Goal: Use online tool/utility: Utilize a website feature to perform a specific function

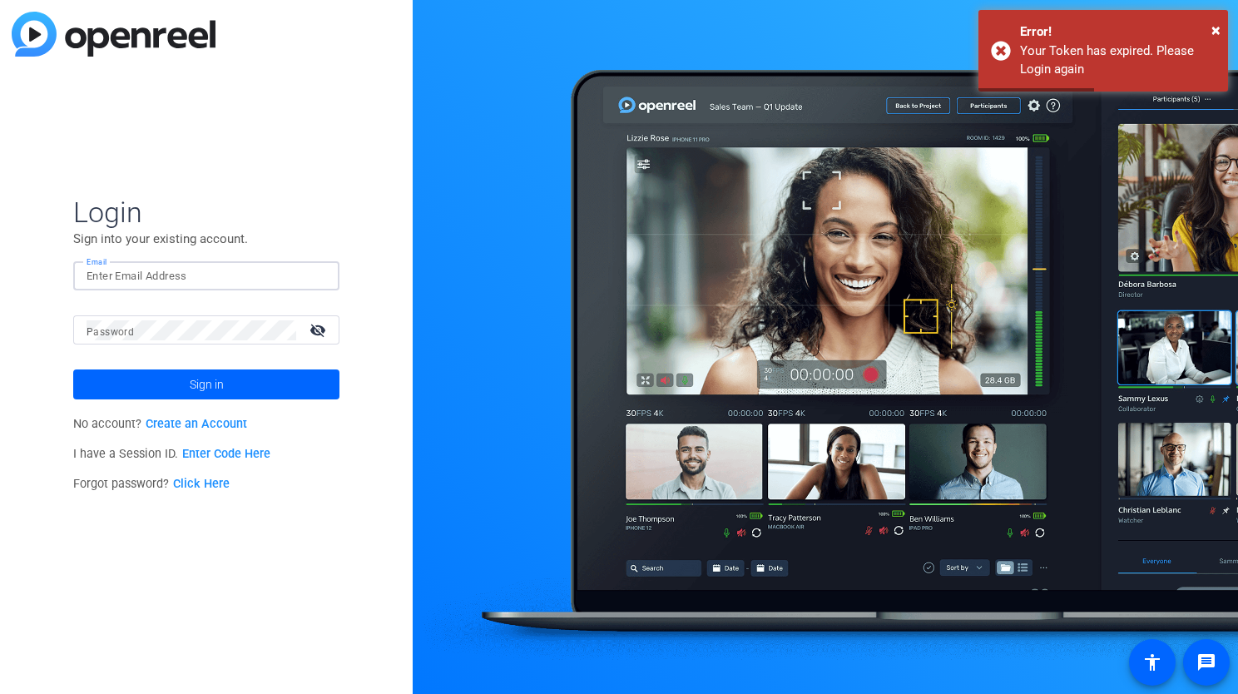
click at [183, 281] on input "Email" at bounding box center [207, 276] width 240 height 20
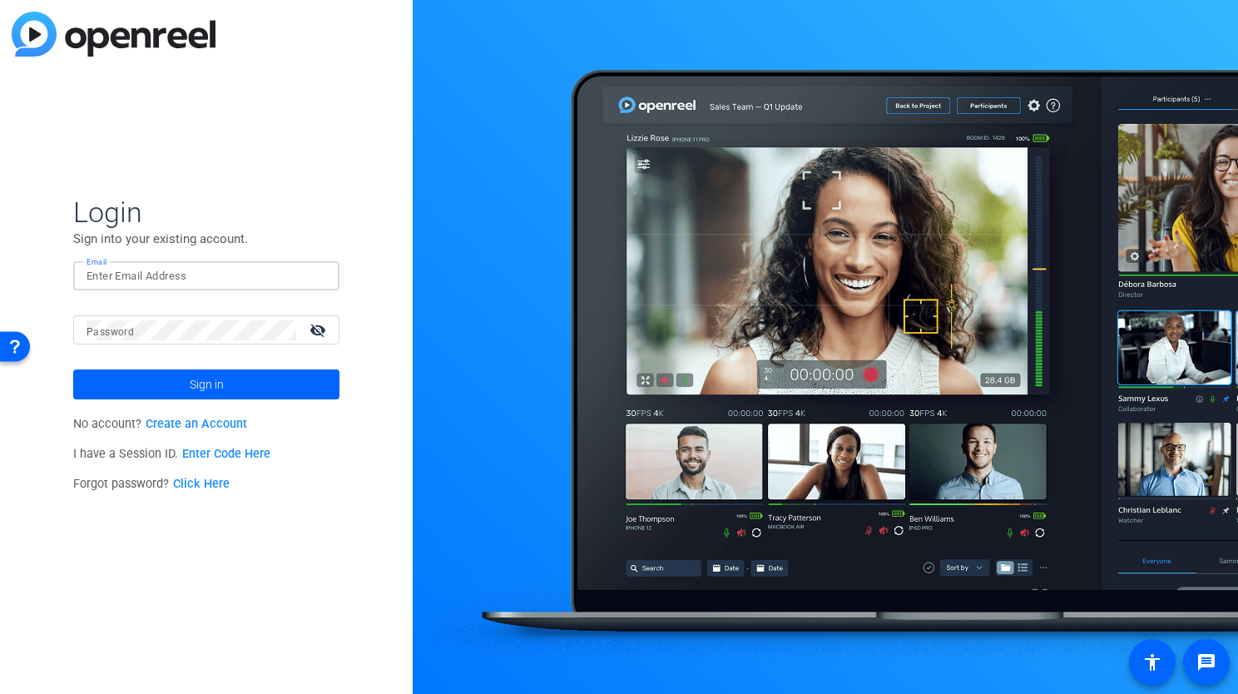
type input "christian.llanos@ey.com"
click at [73, 369] on button "Sign in" at bounding box center [206, 384] width 266 height 30
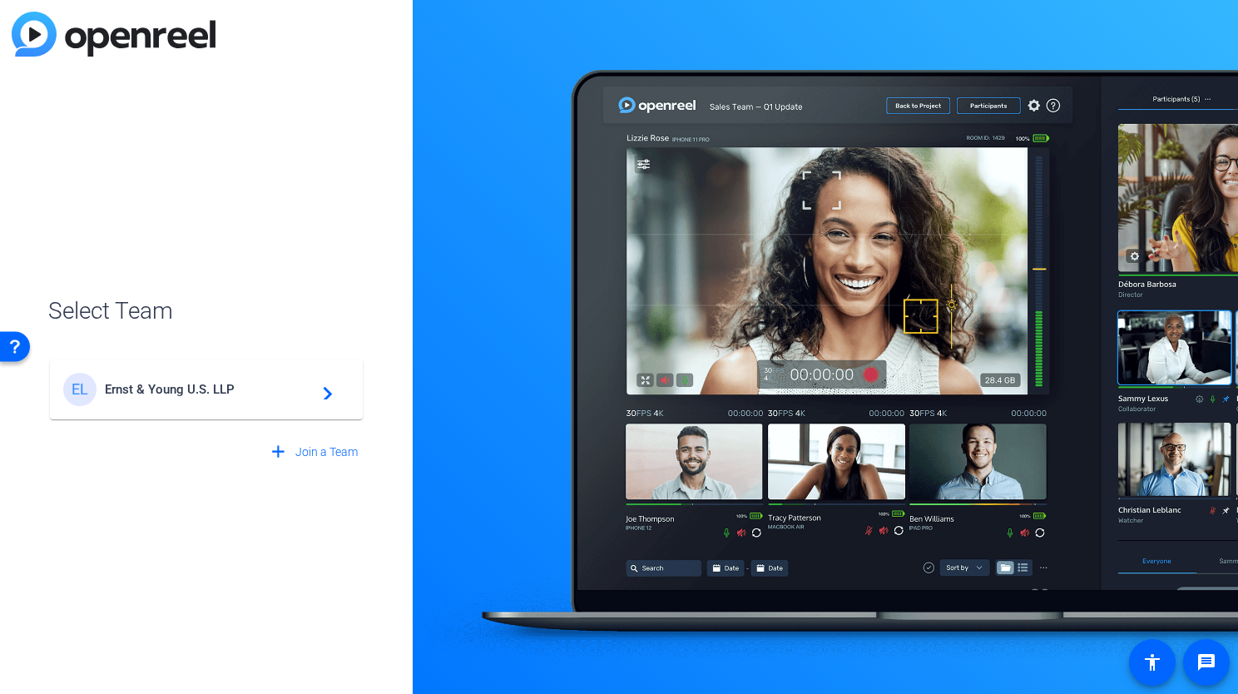
click at [217, 393] on span "Ernst & Young U.S. LLP" at bounding box center [209, 389] width 208 height 15
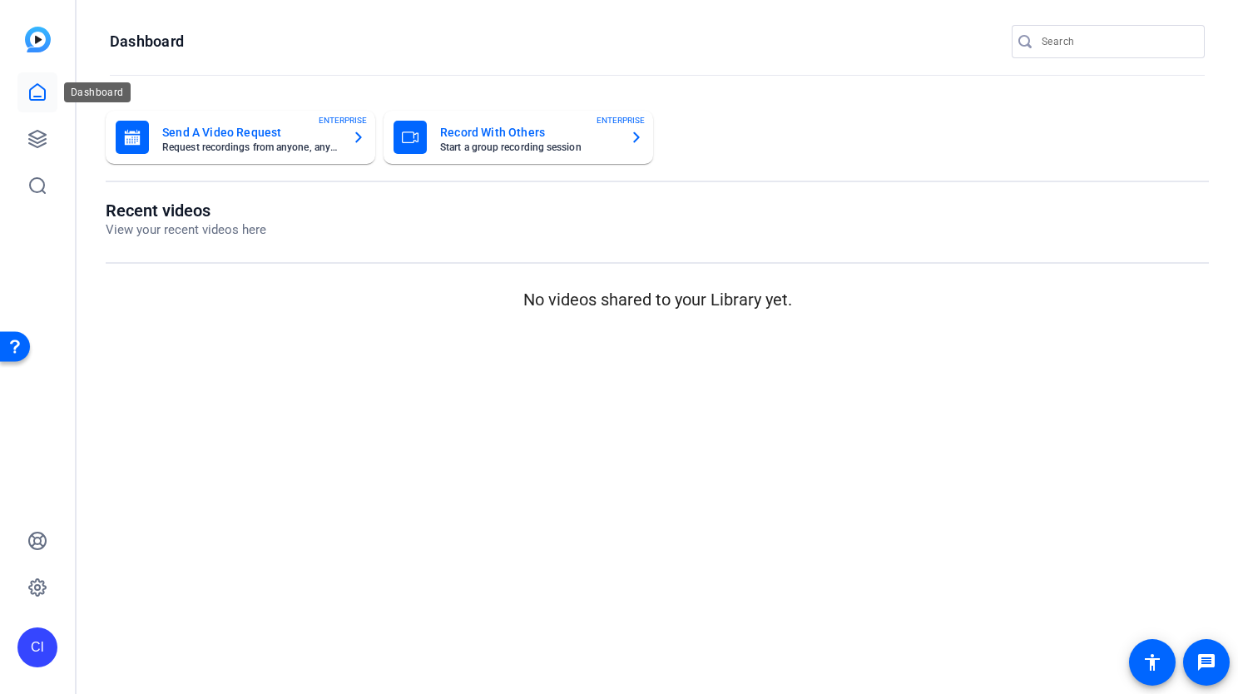
click at [26, 90] on link at bounding box center [37, 92] width 40 height 40
click at [32, 129] on icon at bounding box center [37, 139] width 20 height 20
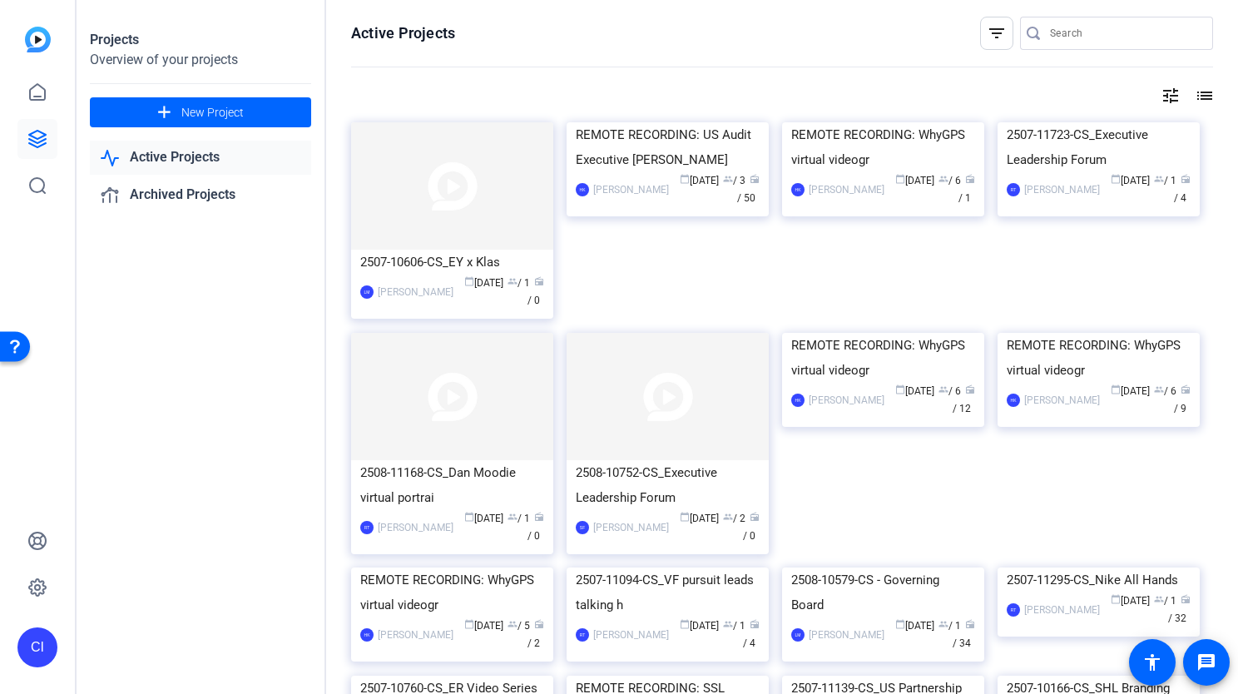
click at [1050, 38] on input "Search" at bounding box center [1125, 33] width 150 height 20
paste input "Dante D'Egidio Executive Leadership"
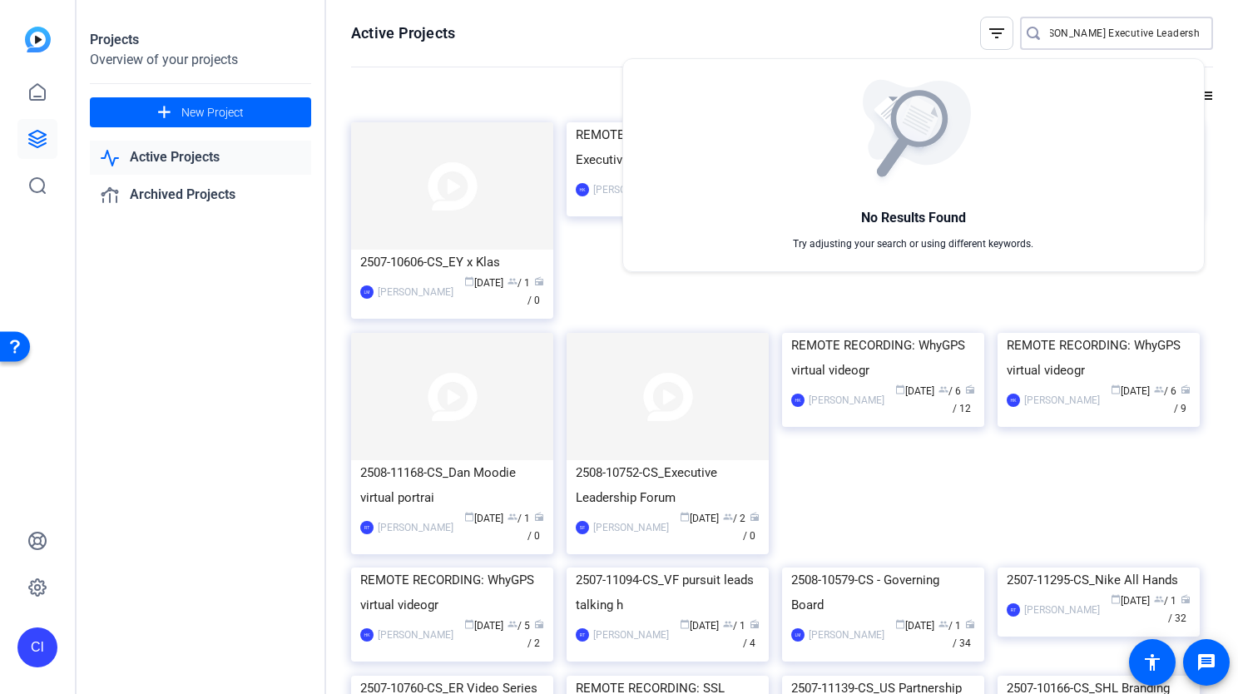
scroll to position [0, 22]
click at [1099, 30] on div at bounding box center [619, 347] width 1238 height 694
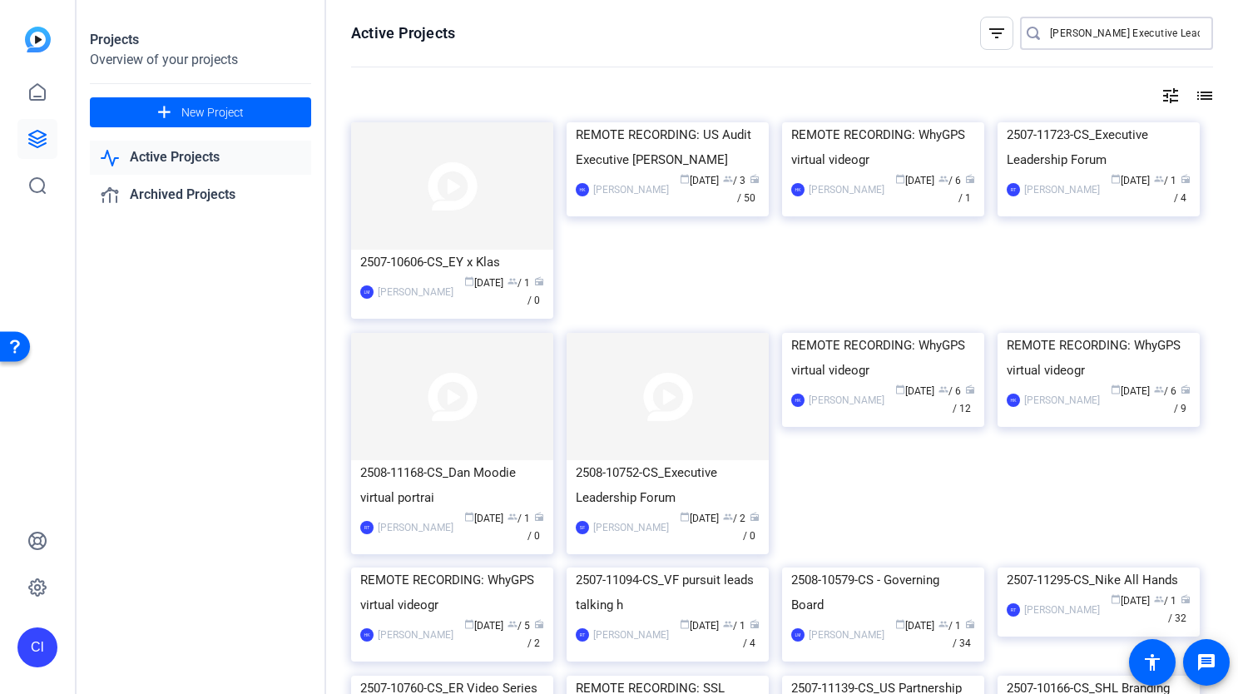
drag, startPoint x: 1110, startPoint y: 32, endPoint x: 856, endPoint y: 25, distance: 253.8
click at [856, 25] on openreel-page-title "Active Projects filter_list Dante D'Egidio Executive Leadership" at bounding box center [782, 33] width 862 height 33
type input "Executive Leadership"
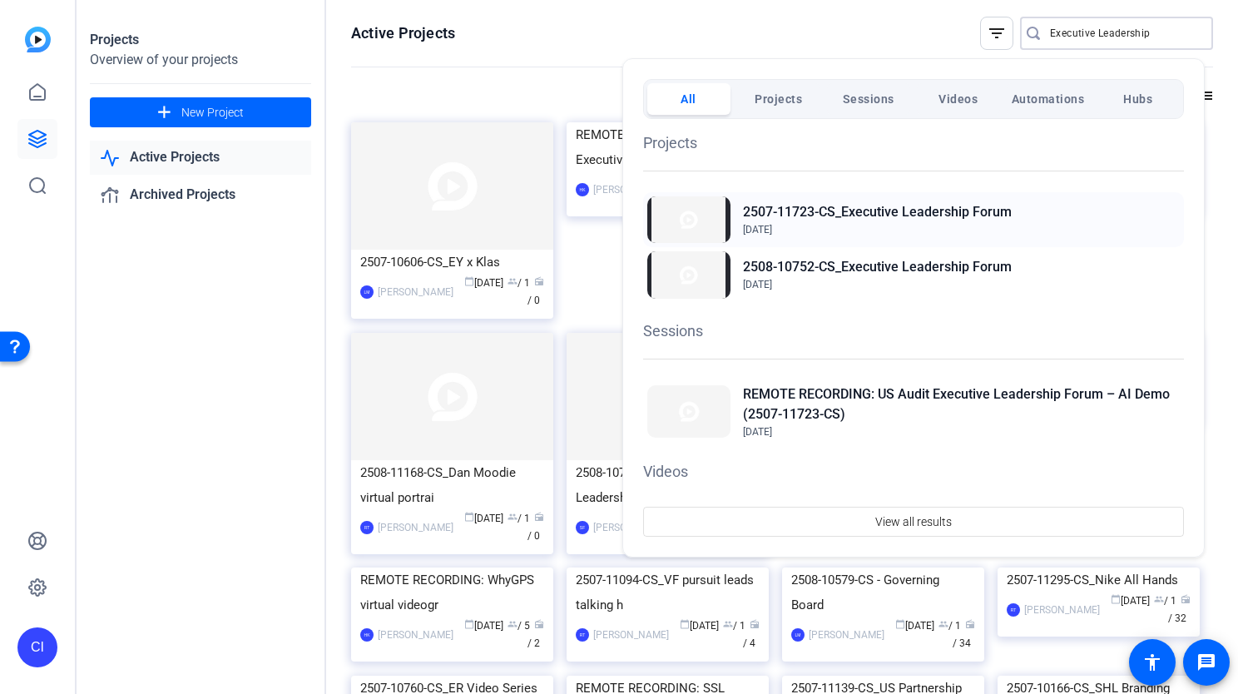
click at [938, 218] on h2 "2507-11723-CS_Executive Leadership Forum" at bounding box center [877, 212] width 269 height 20
click at [254, 333] on div at bounding box center [619, 347] width 1238 height 694
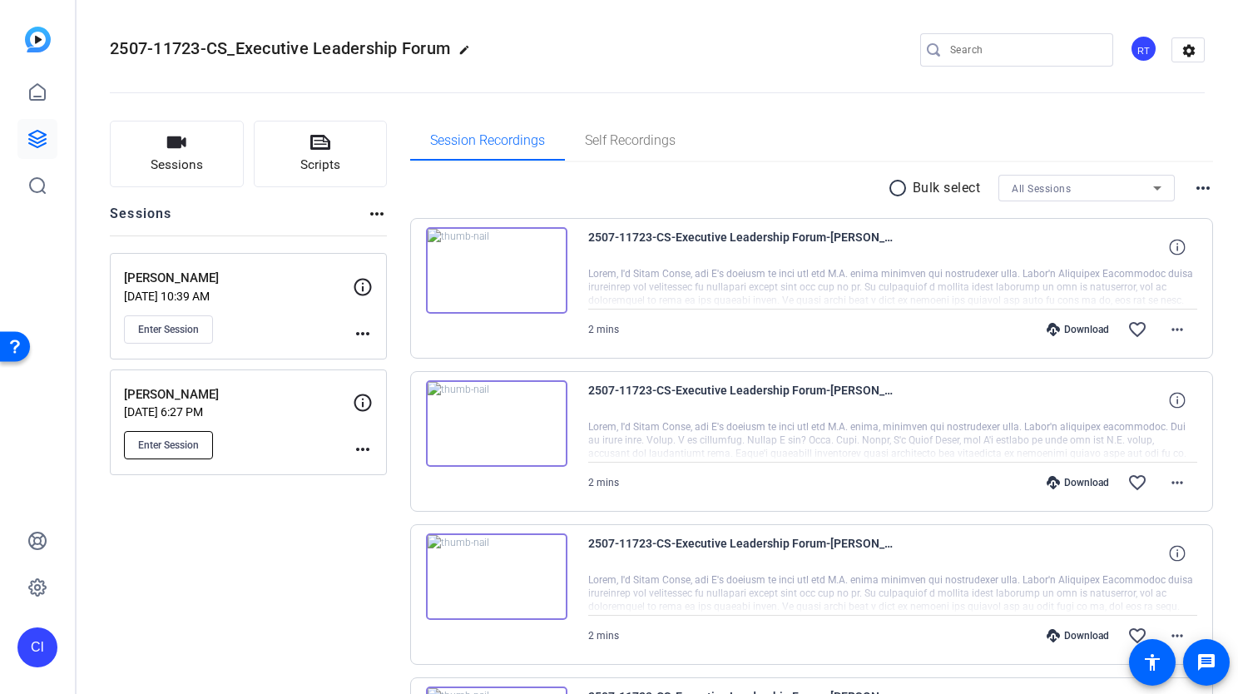
click at [143, 451] on button "Enter Session" at bounding box center [168, 445] width 89 height 28
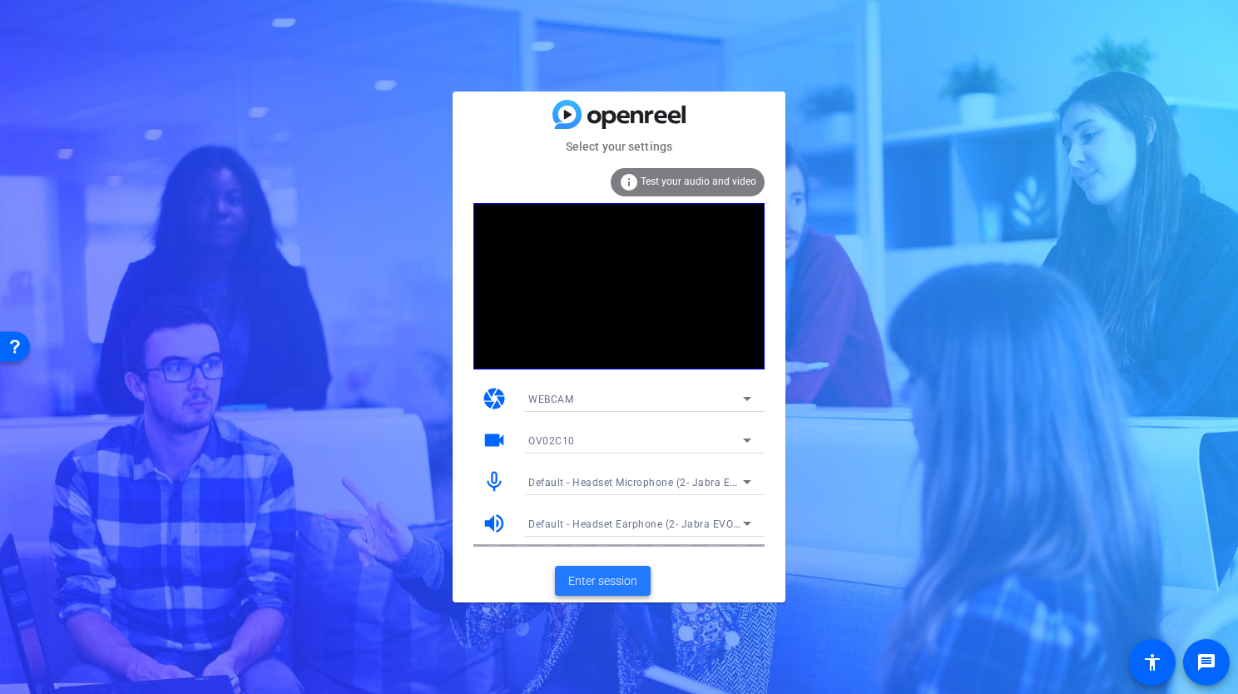
click at [631, 587] on span "Enter session" at bounding box center [602, 580] width 69 height 17
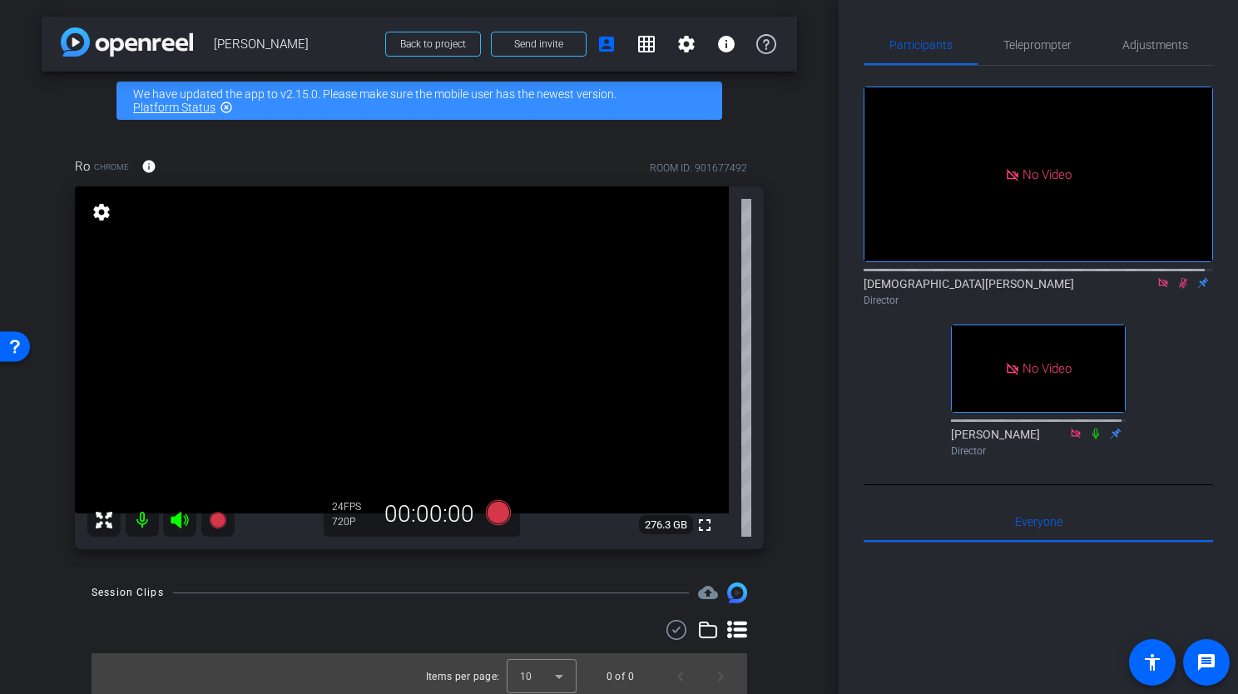
click at [1178, 289] on icon at bounding box center [1182, 283] width 13 height 12
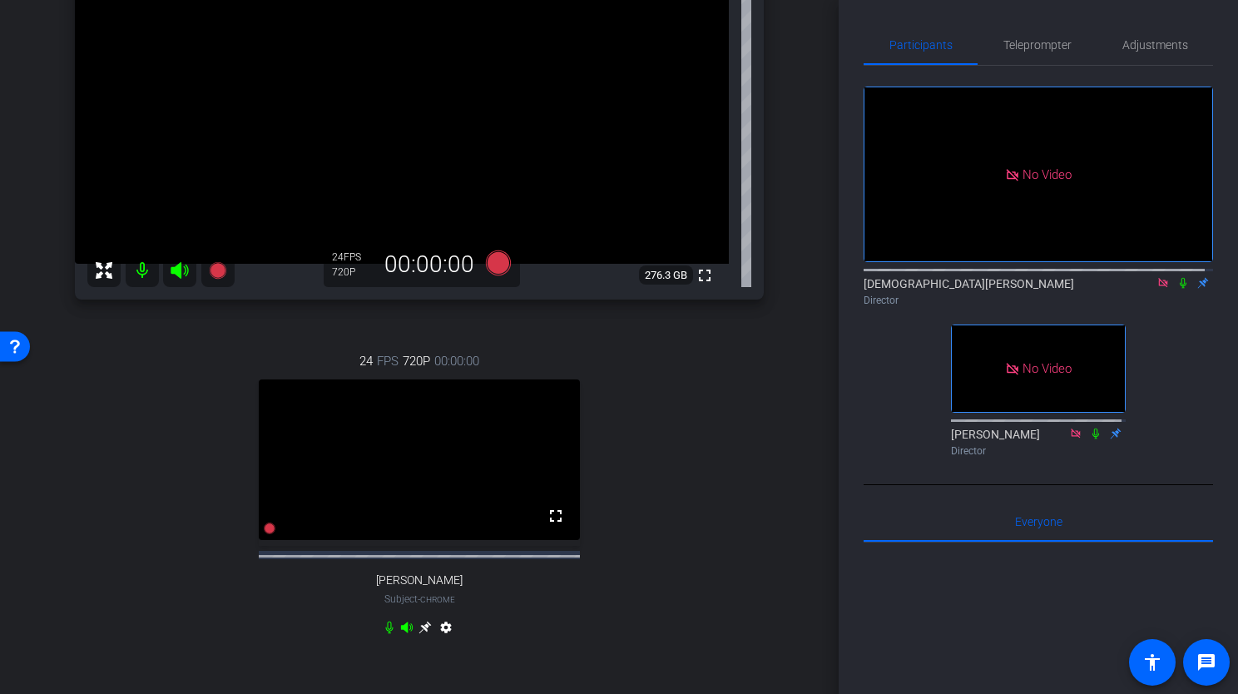
scroll to position [250, 0]
click at [1176, 289] on icon at bounding box center [1182, 283] width 13 height 12
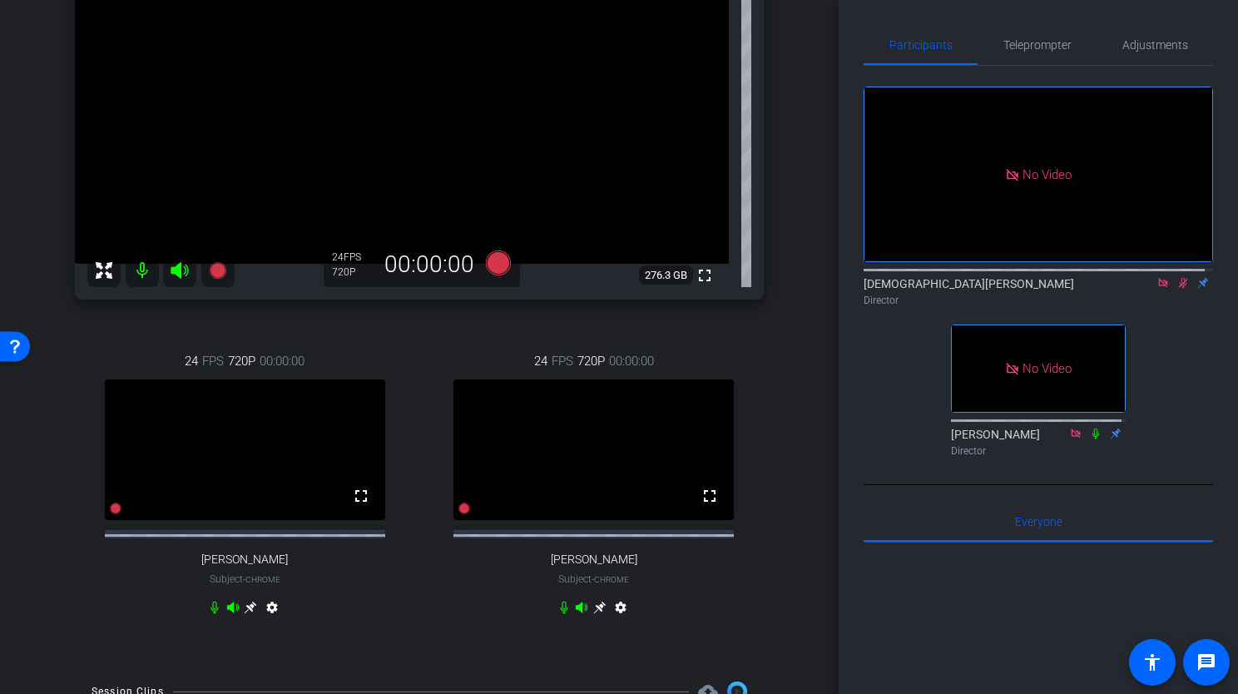
click at [593, 614] on icon at bounding box center [599, 607] width 13 height 13
click at [1172, 307] on div "[DEMOGRAPHIC_DATA][PERSON_NAME] Director" at bounding box center [1037, 291] width 349 height 32
click at [1176, 289] on icon at bounding box center [1182, 283] width 13 height 12
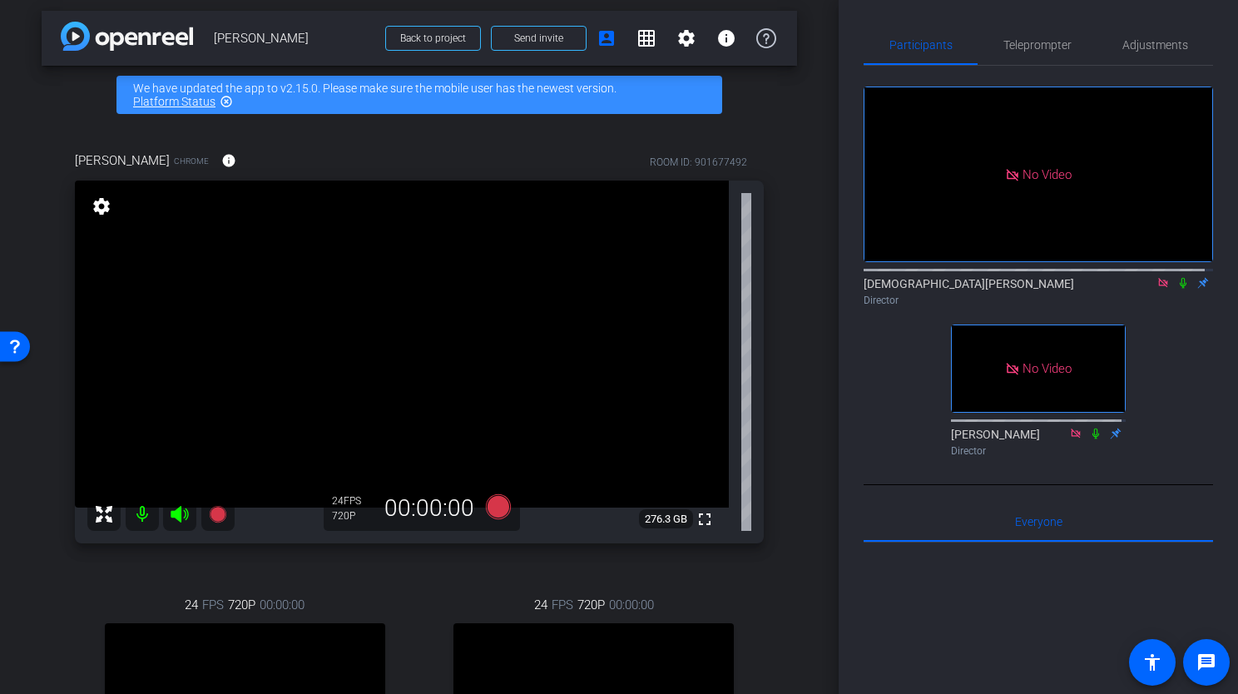
scroll to position [0, 0]
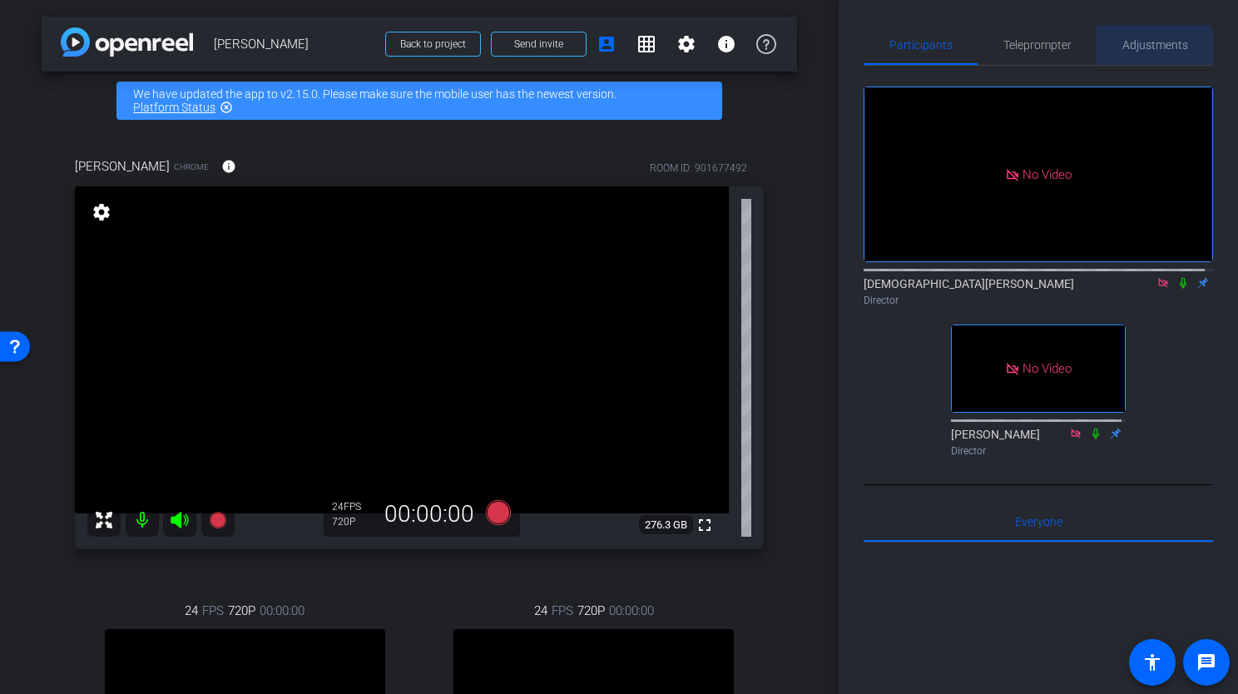
click at [1144, 57] on span "Adjustments" at bounding box center [1155, 45] width 66 height 40
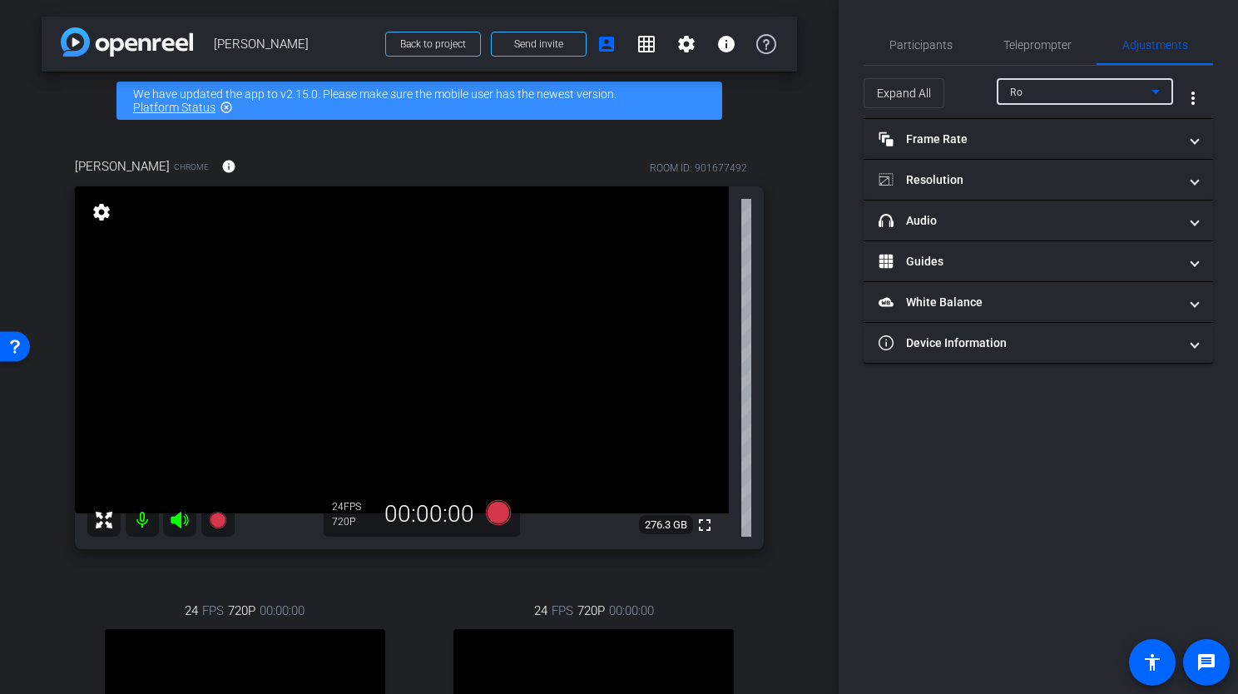
click at [1155, 91] on icon at bounding box center [1155, 92] width 8 height 4
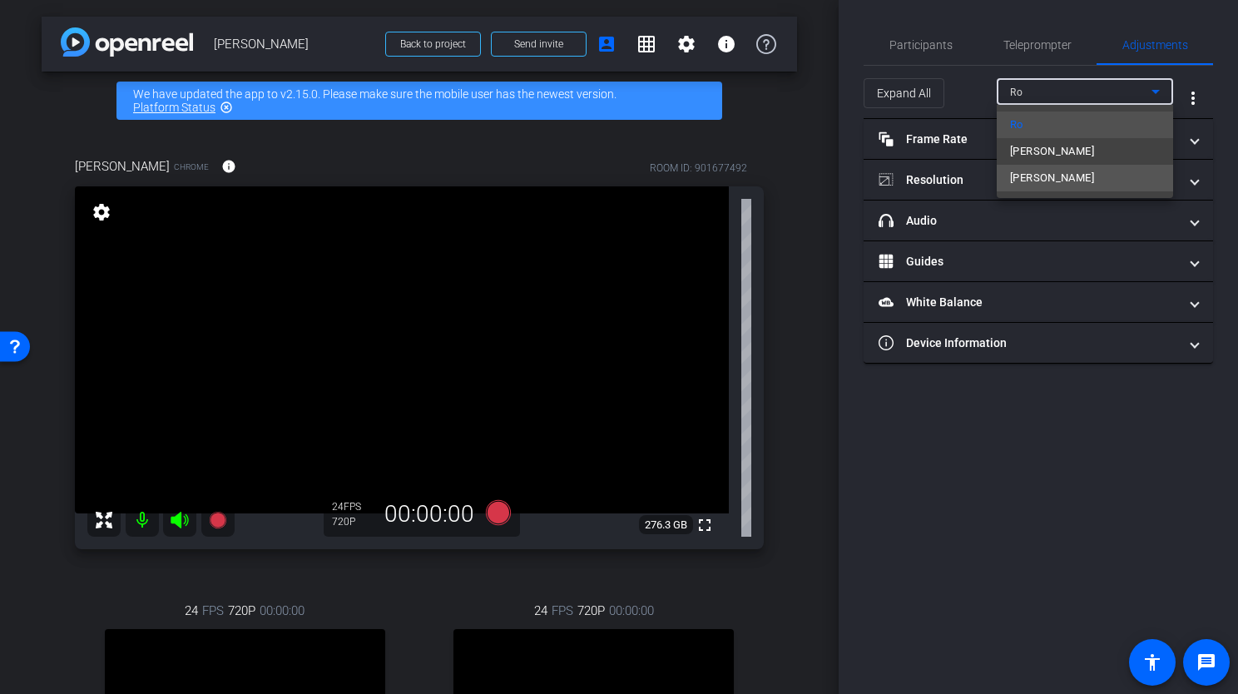
click at [1050, 173] on mat-option "[PERSON_NAME]" at bounding box center [1084, 178] width 176 height 27
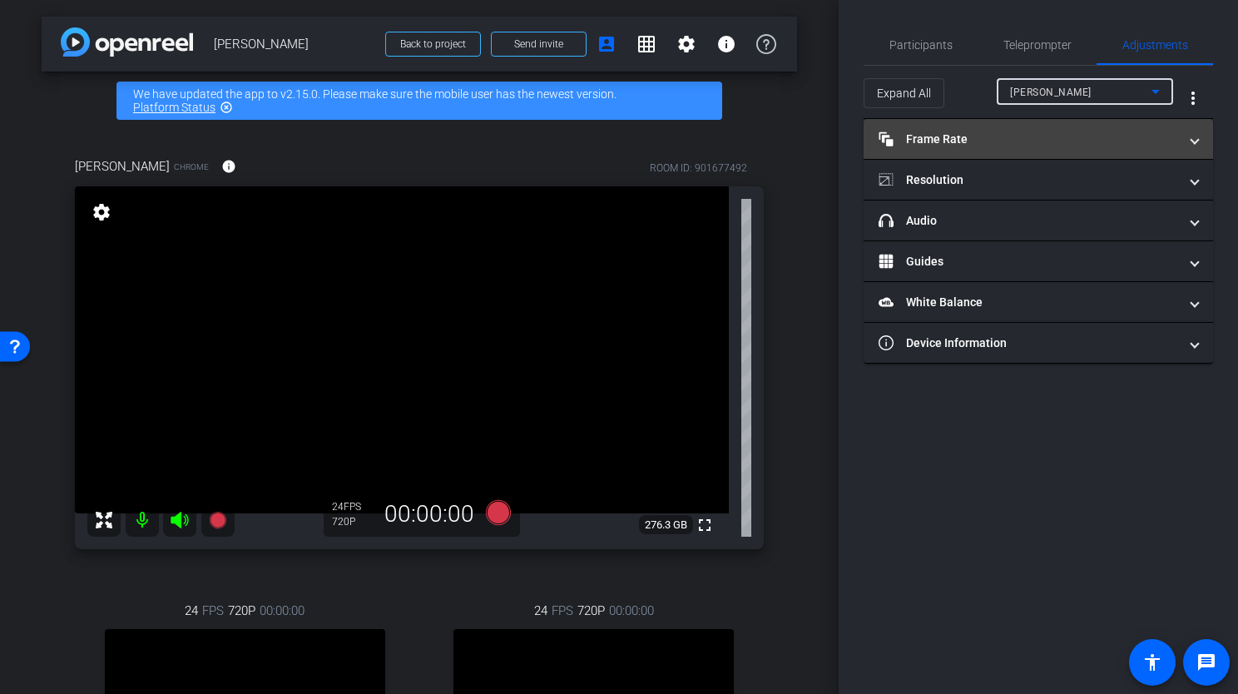
click at [1191, 134] on span at bounding box center [1194, 139] width 7 height 17
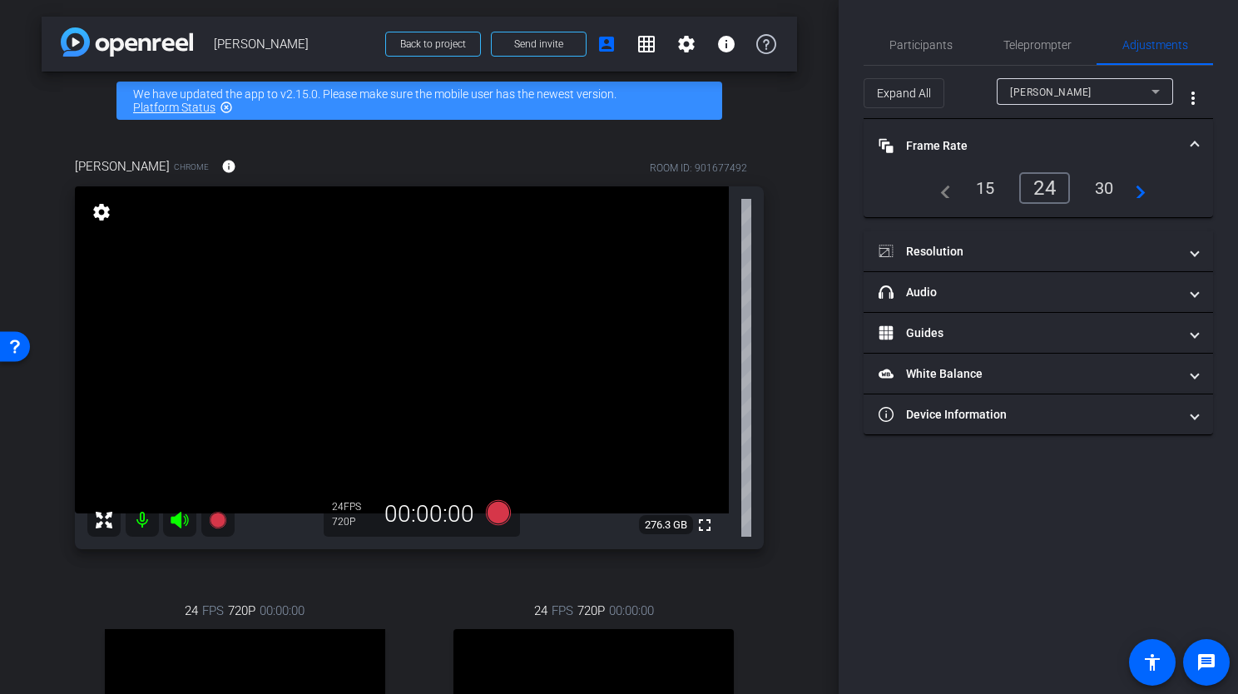
click at [1105, 188] on div "30" at bounding box center [1104, 188] width 44 height 28
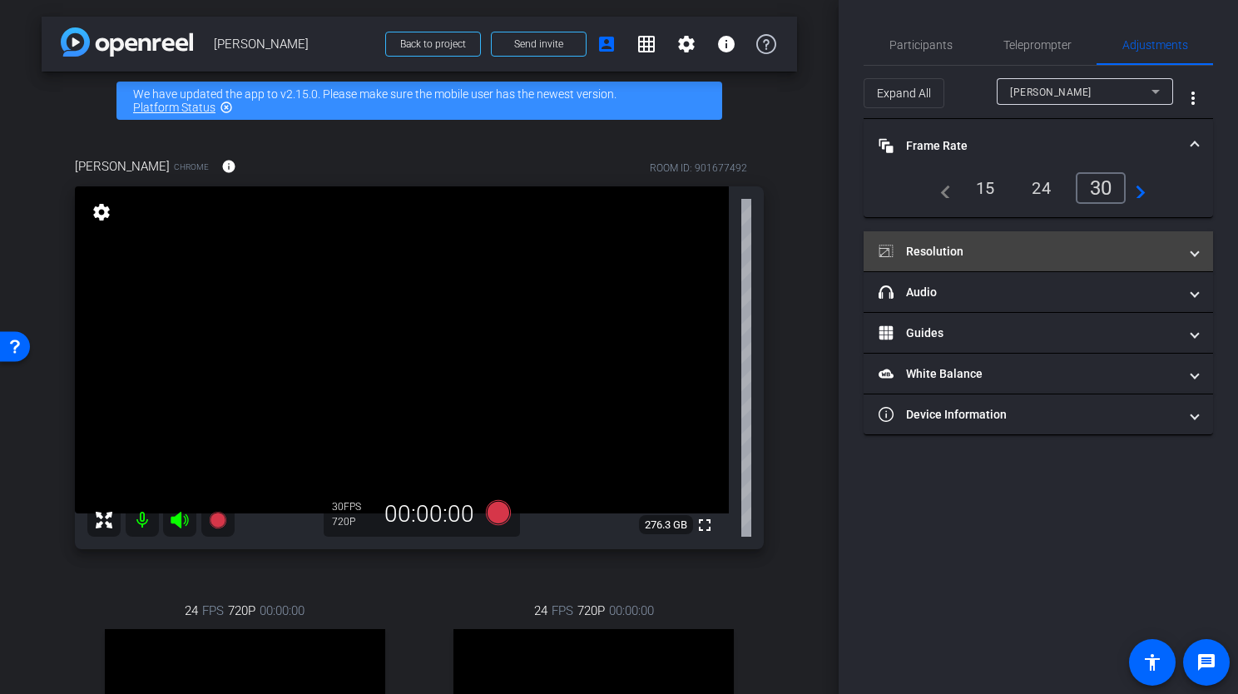
click at [1201, 255] on mat-expansion-panel-header "Resolution" at bounding box center [1037, 251] width 349 height 40
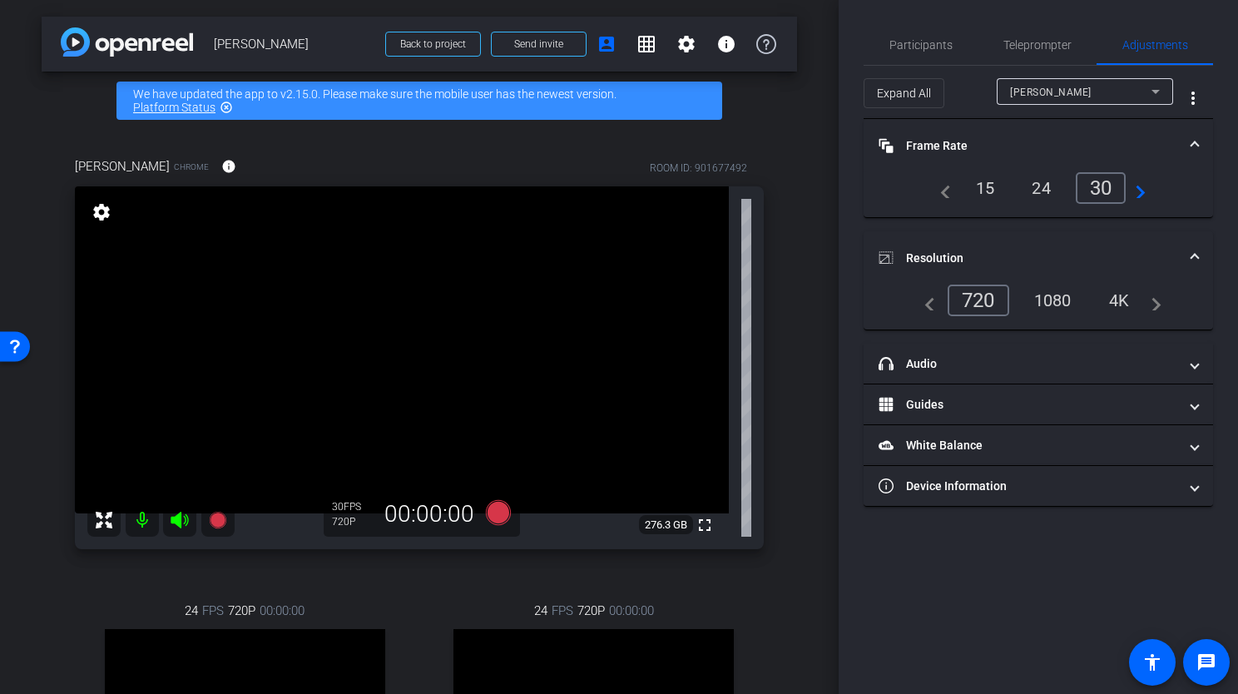
click at [1054, 299] on div "1080" at bounding box center [1052, 300] width 62 height 28
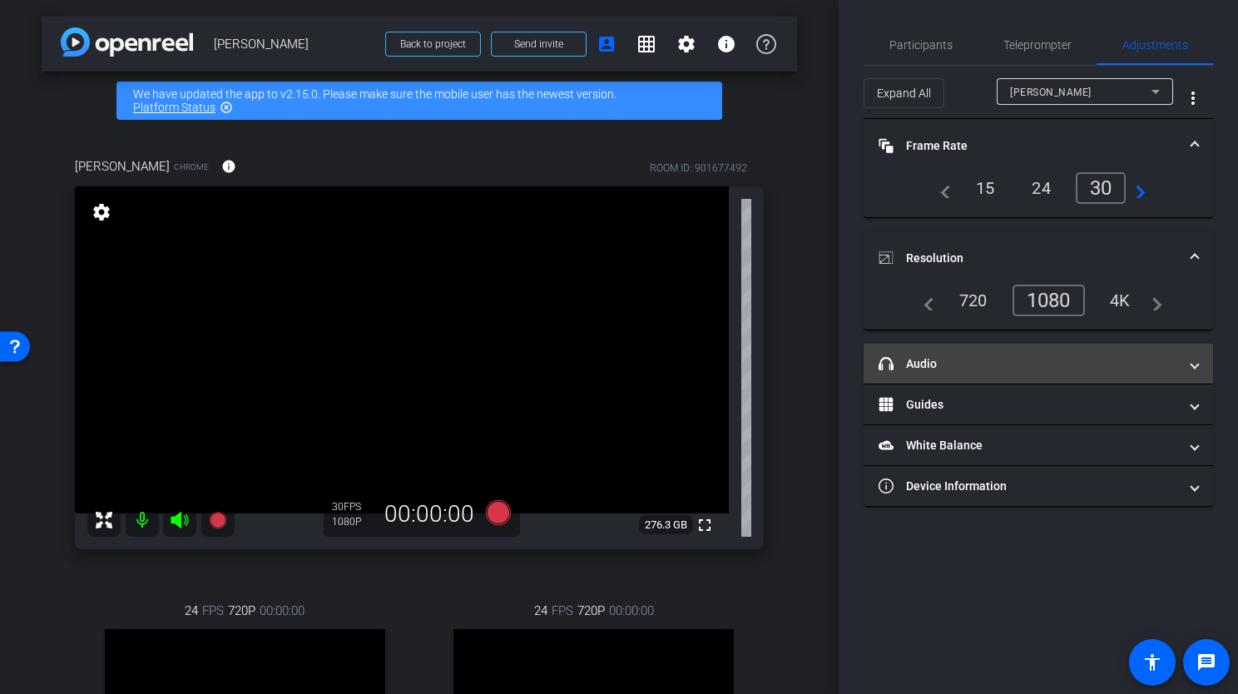
click at [1198, 362] on span at bounding box center [1194, 363] width 7 height 17
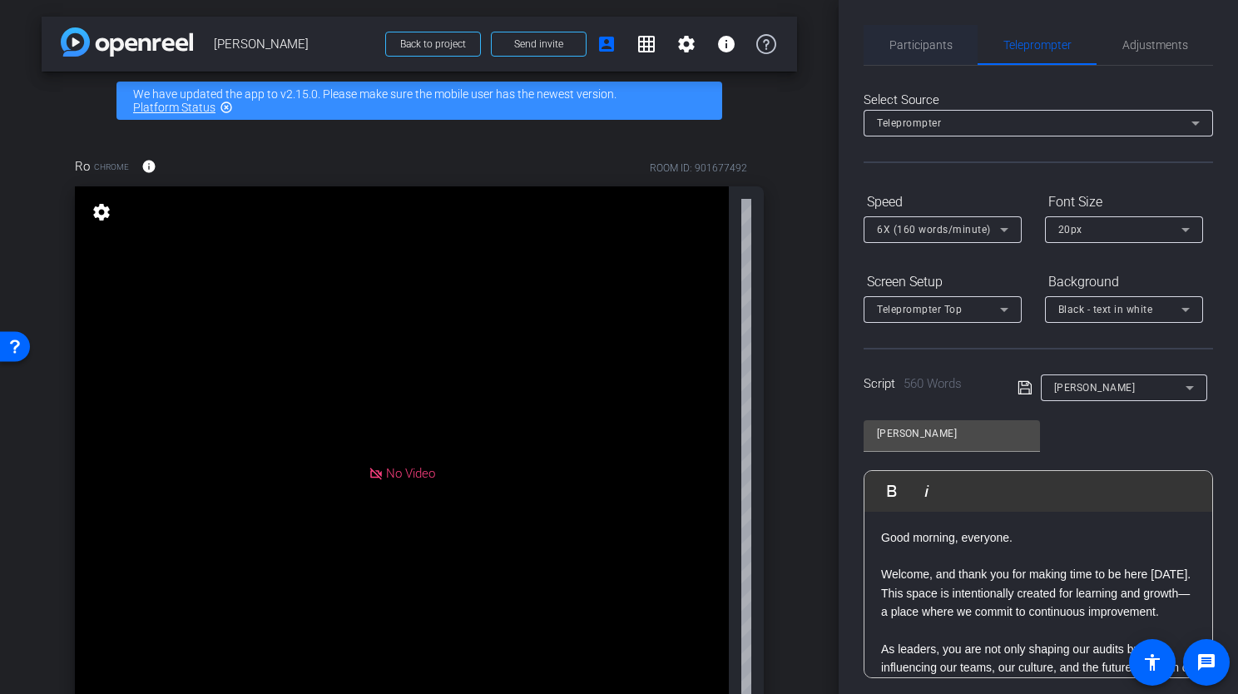
click at [942, 52] on span "Participants" at bounding box center [920, 45] width 63 height 40
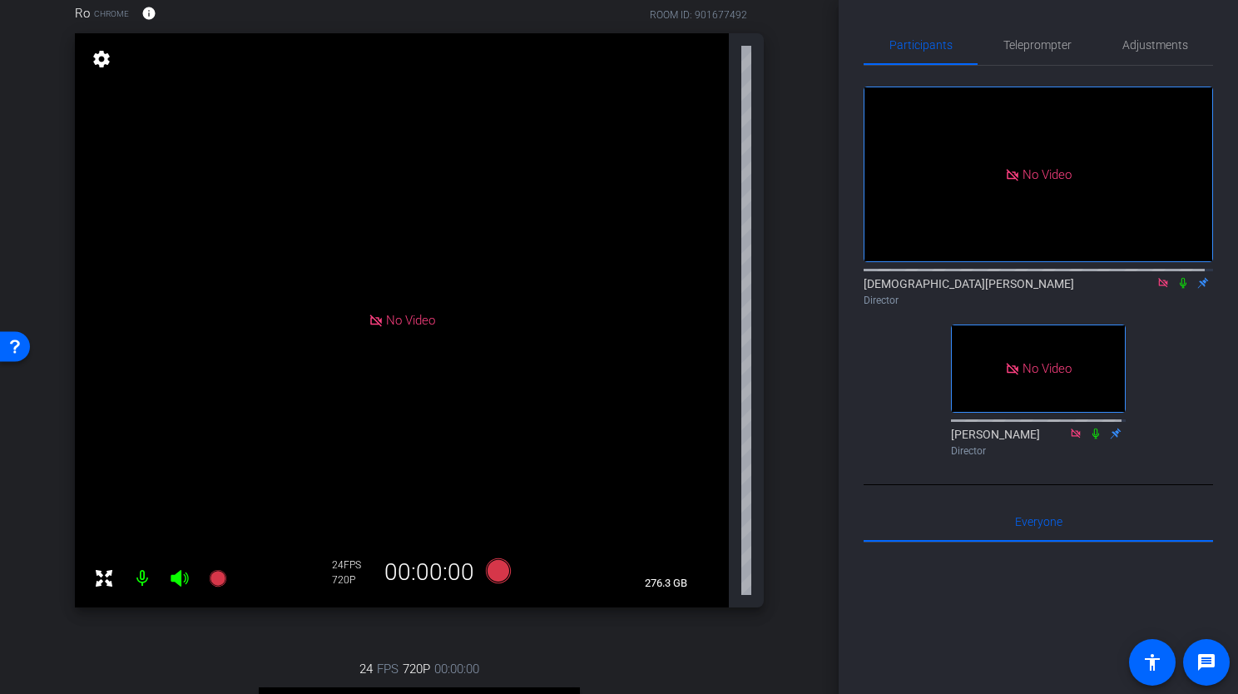
scroll to position [17, 0]
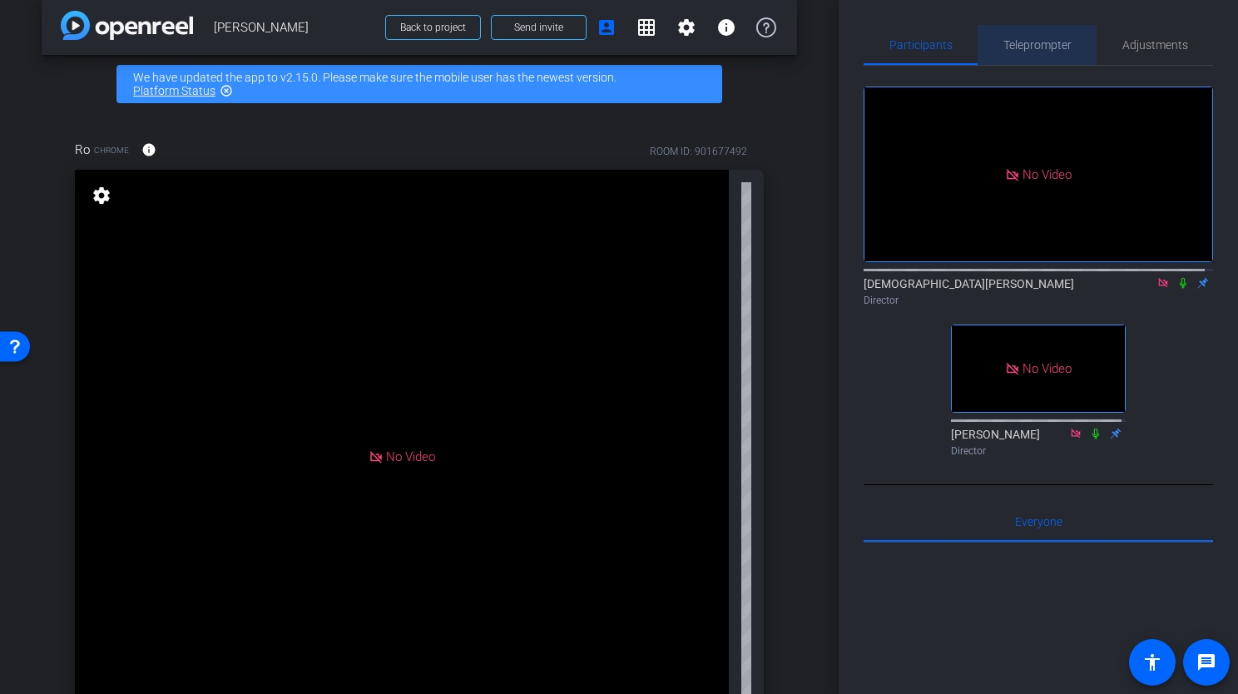
click at [1038, 42] on span "Teleprompter" at bounding box center [1037, 45] width 68 height 12
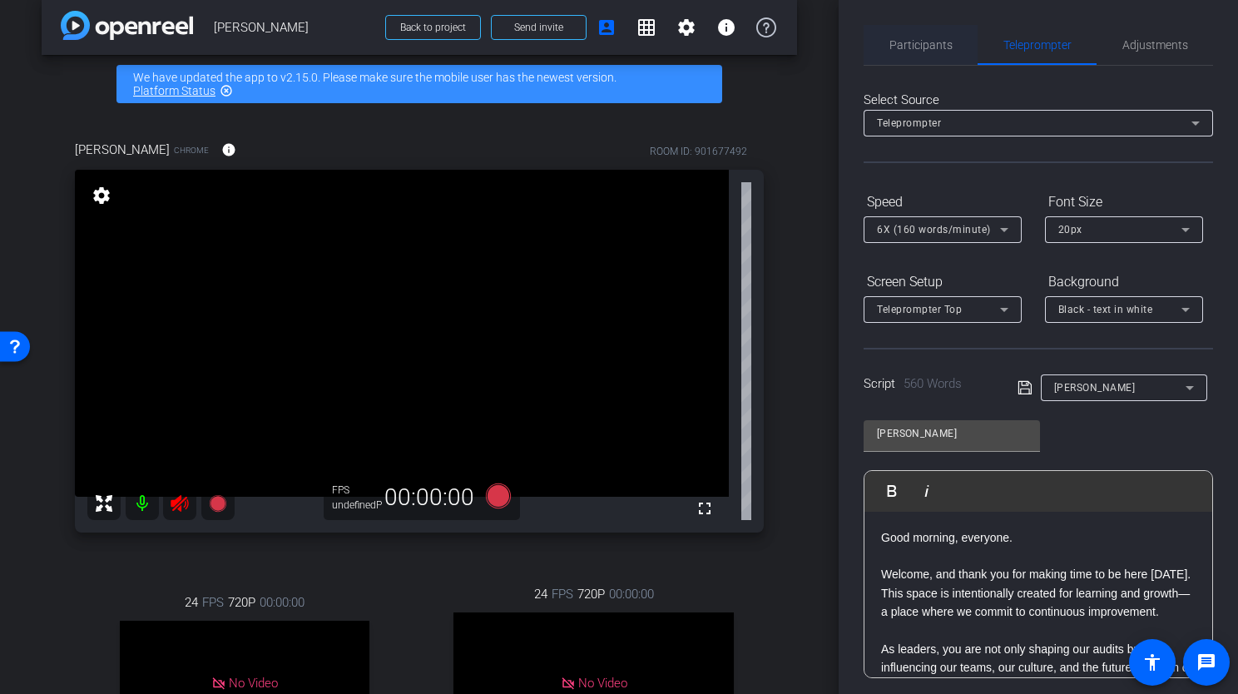
click at [921, 47] on span "Participants" at bounding box center [920, 45] width 63 height 12
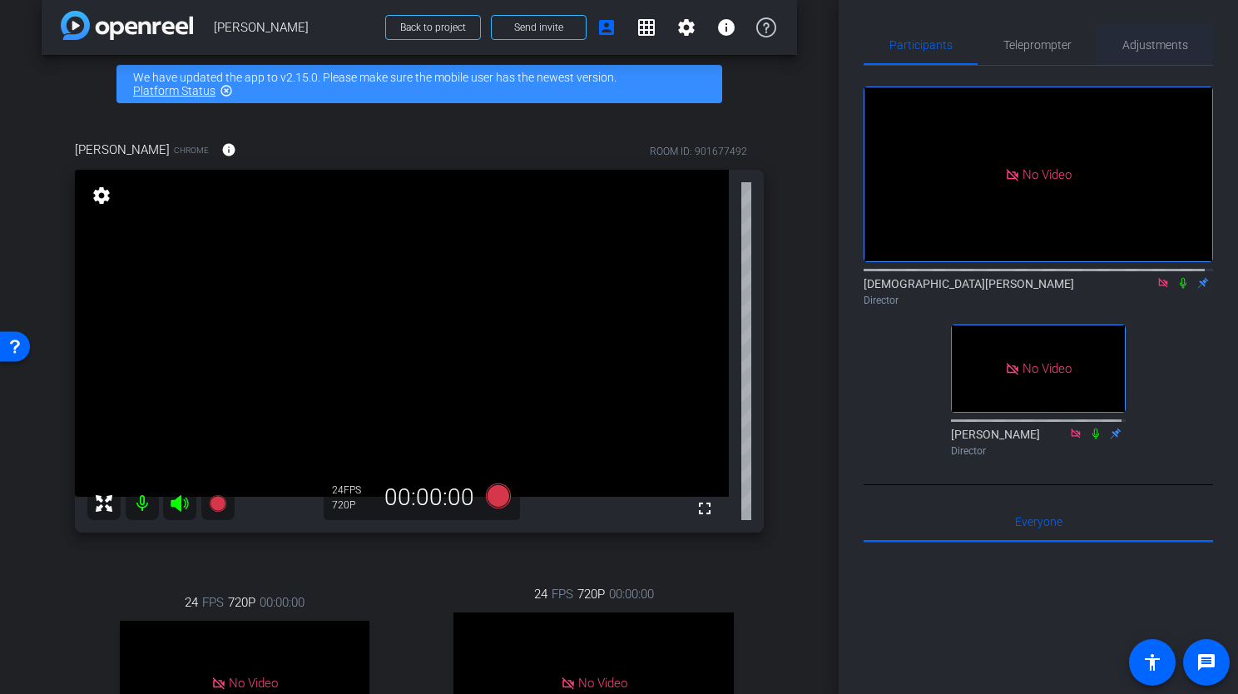
click at [1167, 45] on span "Adjustments" at bounding box center [1155, 45] width 66 height 12
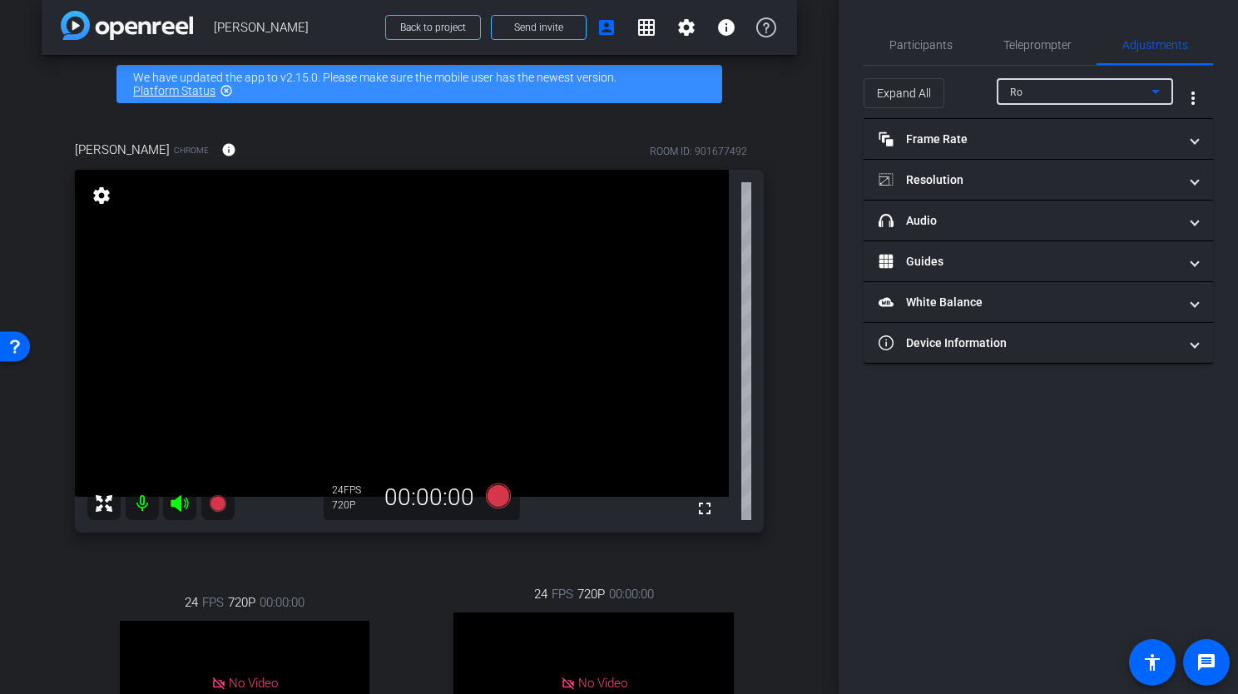
click at [1115, 87] on div "Ro" at bounding box center [1080, 92] width 141 height 21
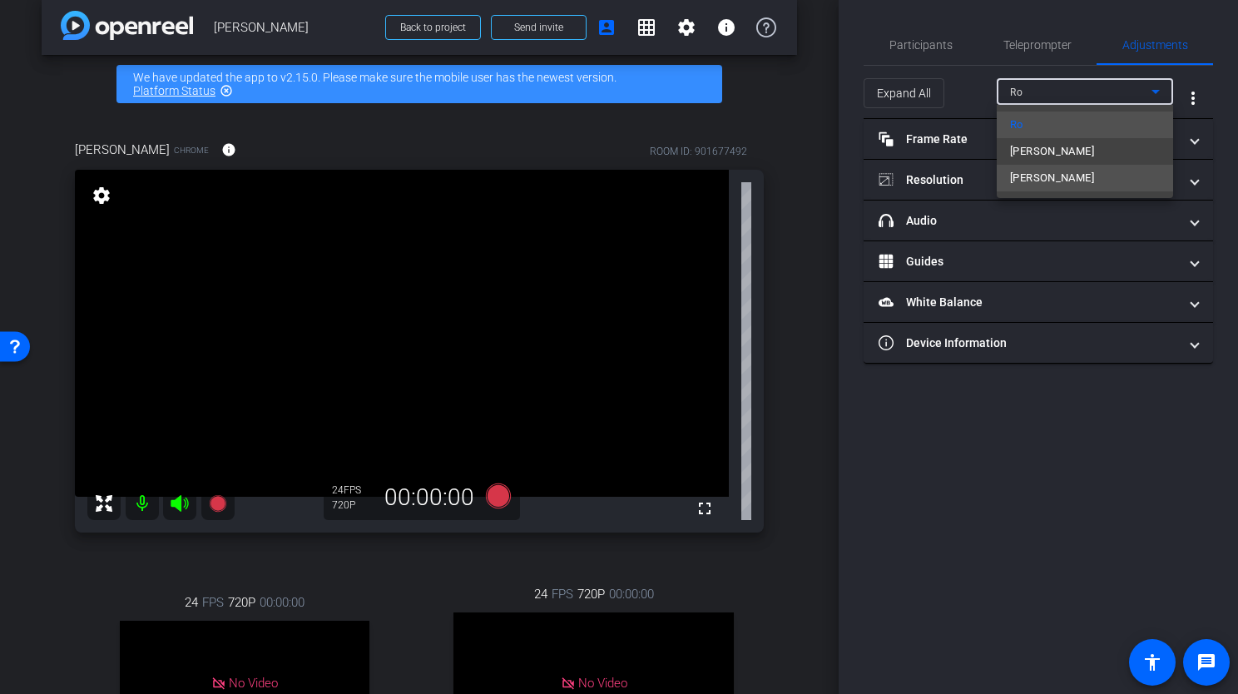
click at [1064, 183] on mat-option "[PERSON_NAME]" at bounding box center [1084, 178] width 176 height 27
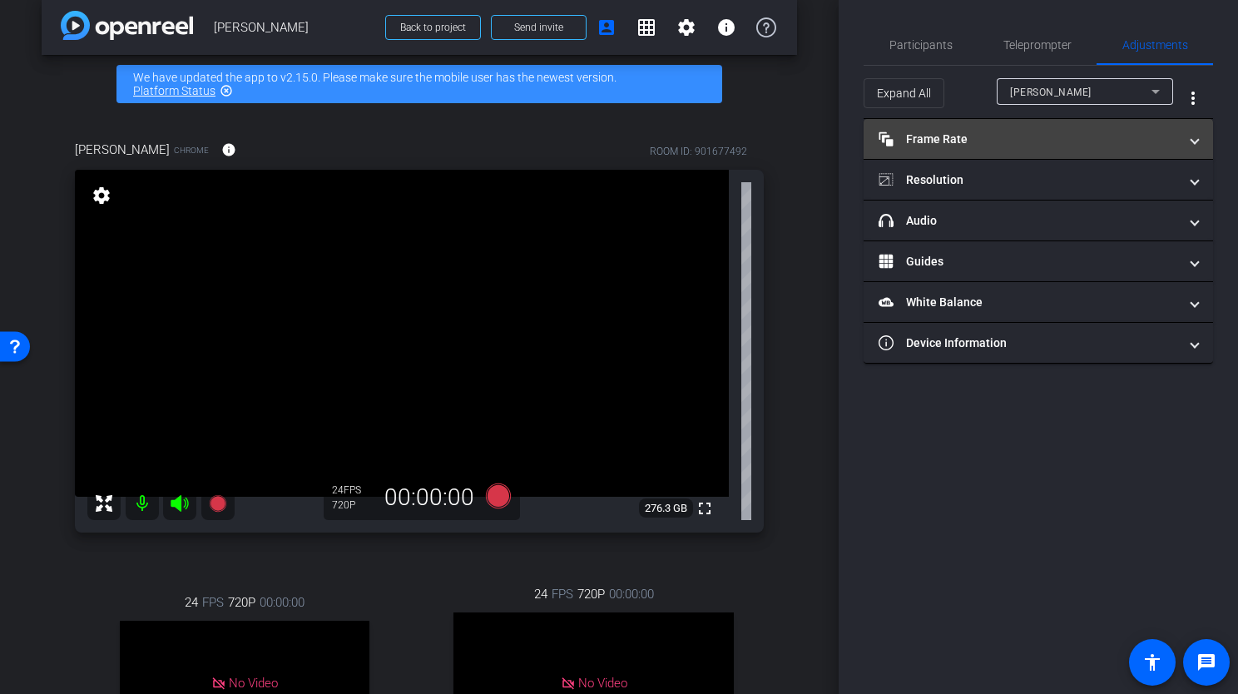
click at [1125, 144] on mat-panel-title "Frame Rate Frame Rate" at bounding box center [1027, 139] width 299 height 17
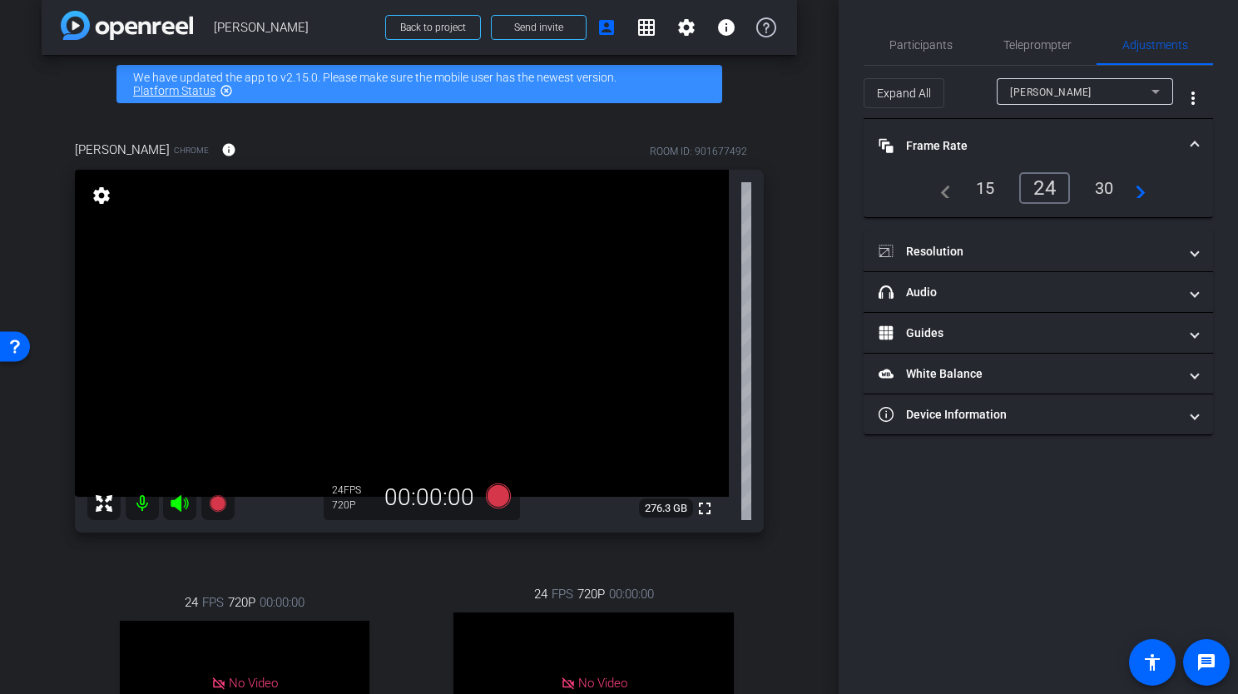
click at [1110, 181] on div "30" at bounding box center [1104, 188] width 44 height 28
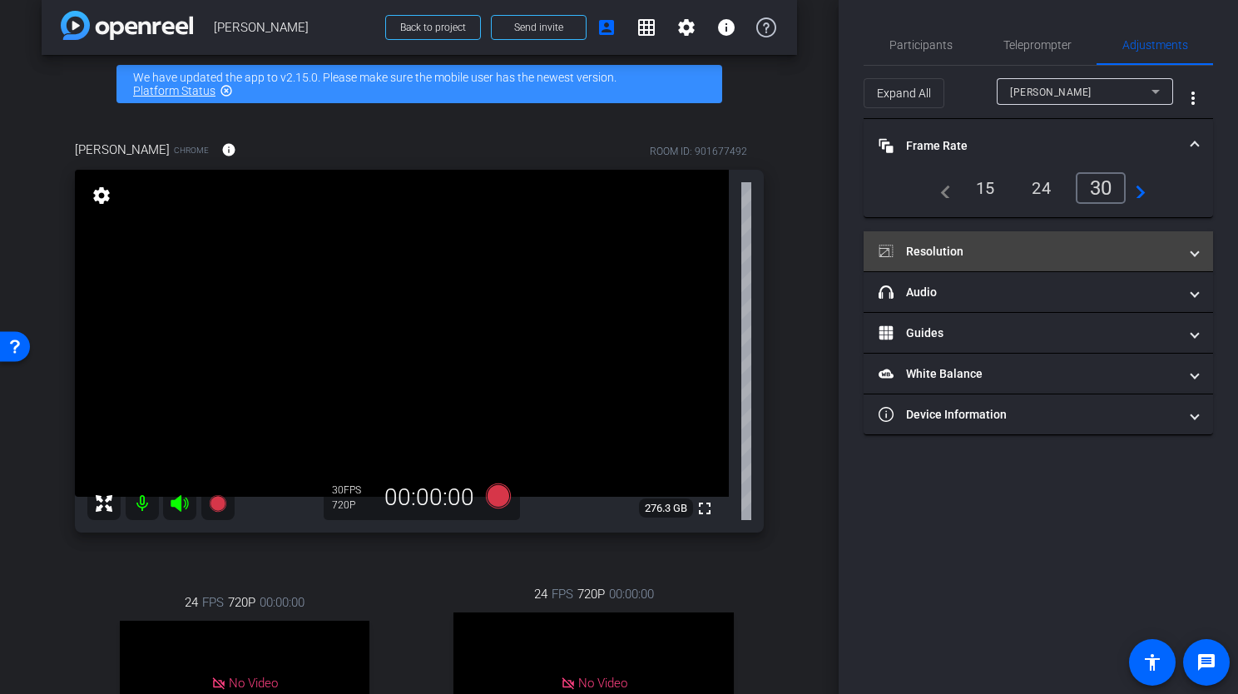
click at [1167, 251] on mat-panel-title "Resolution" at bounding box center [1027, 251] width 299 height 17
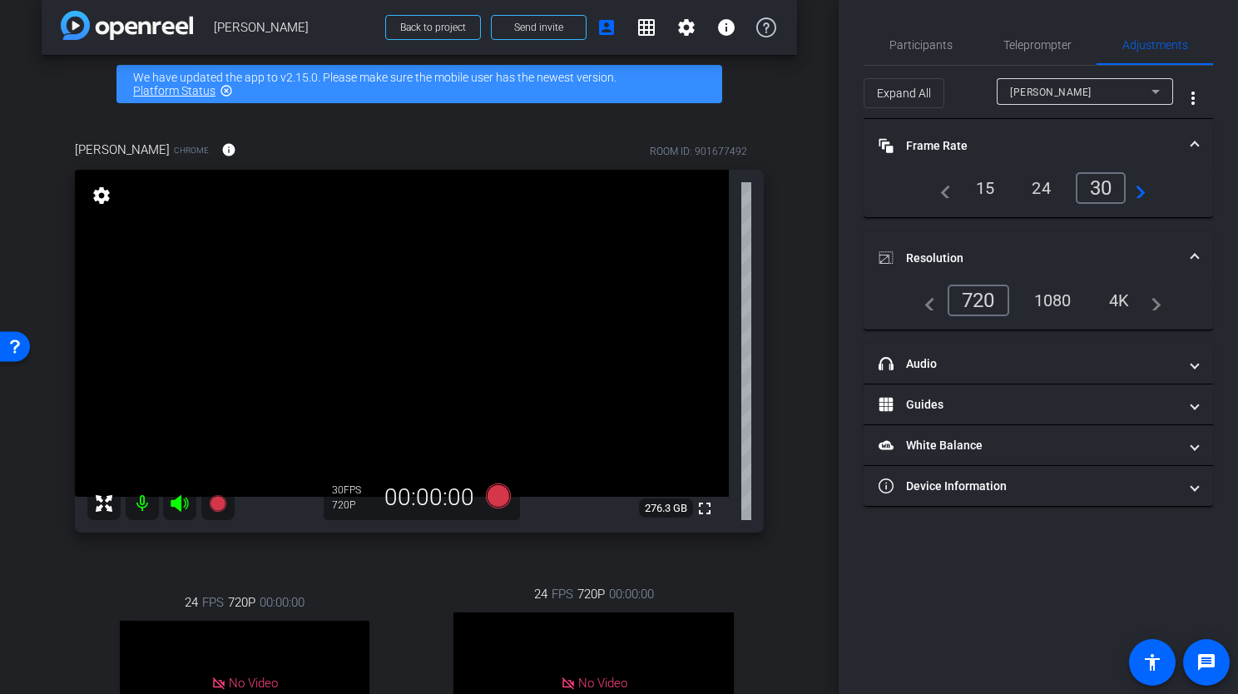
click at [1057, 298] on div "1080" at bounding box center [1052, 300] width 62 height 28
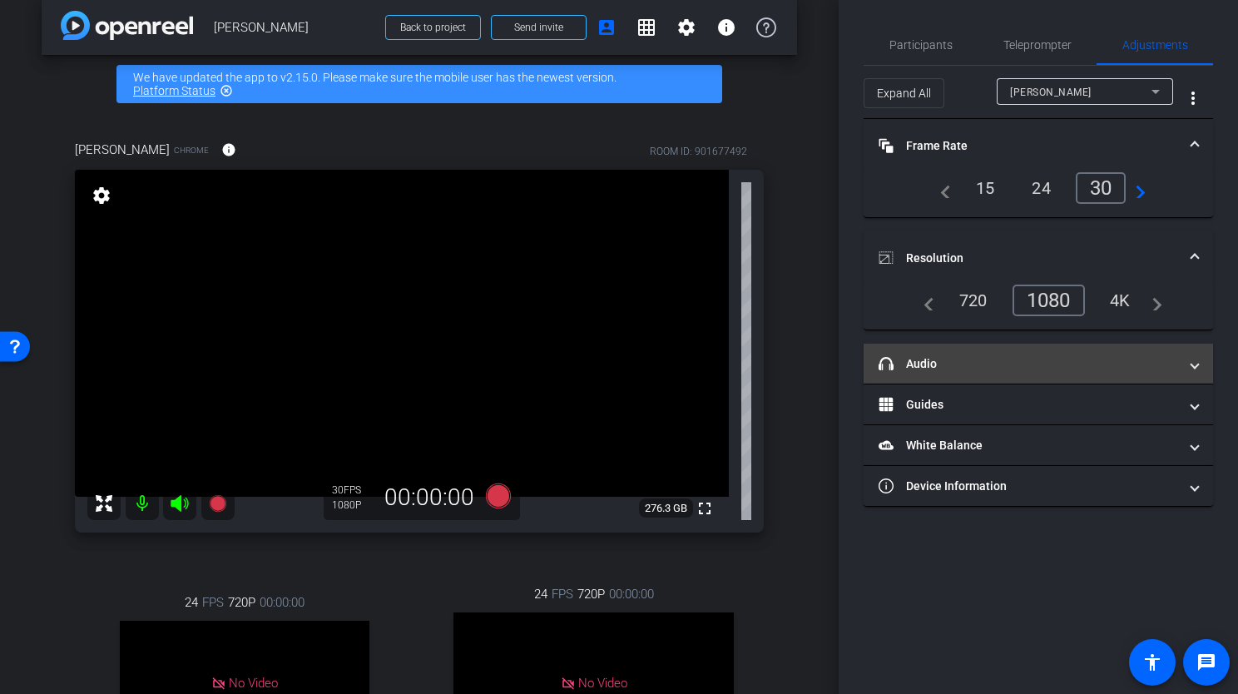
click at [1181, 367] on span "headphone icon Audio" at bounding box center [1034, 363] width 313 height 17
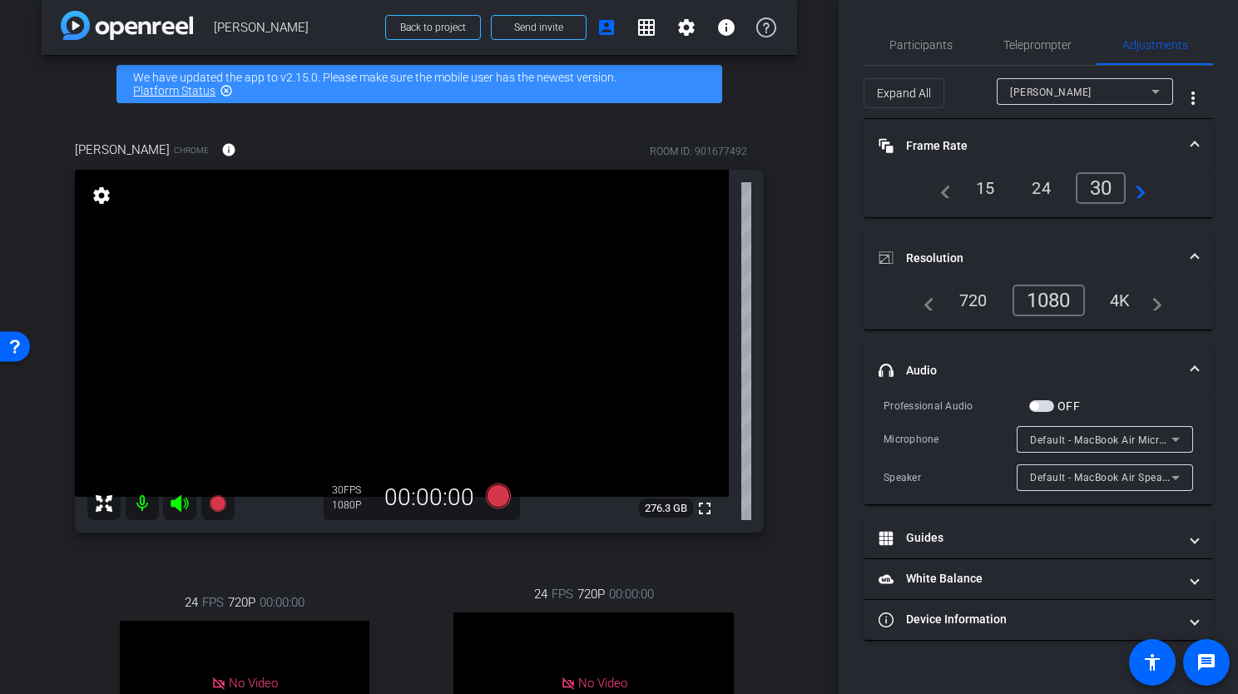
click at [1191, 367] on span at bounding box center [1194, 370] width 7 height 17
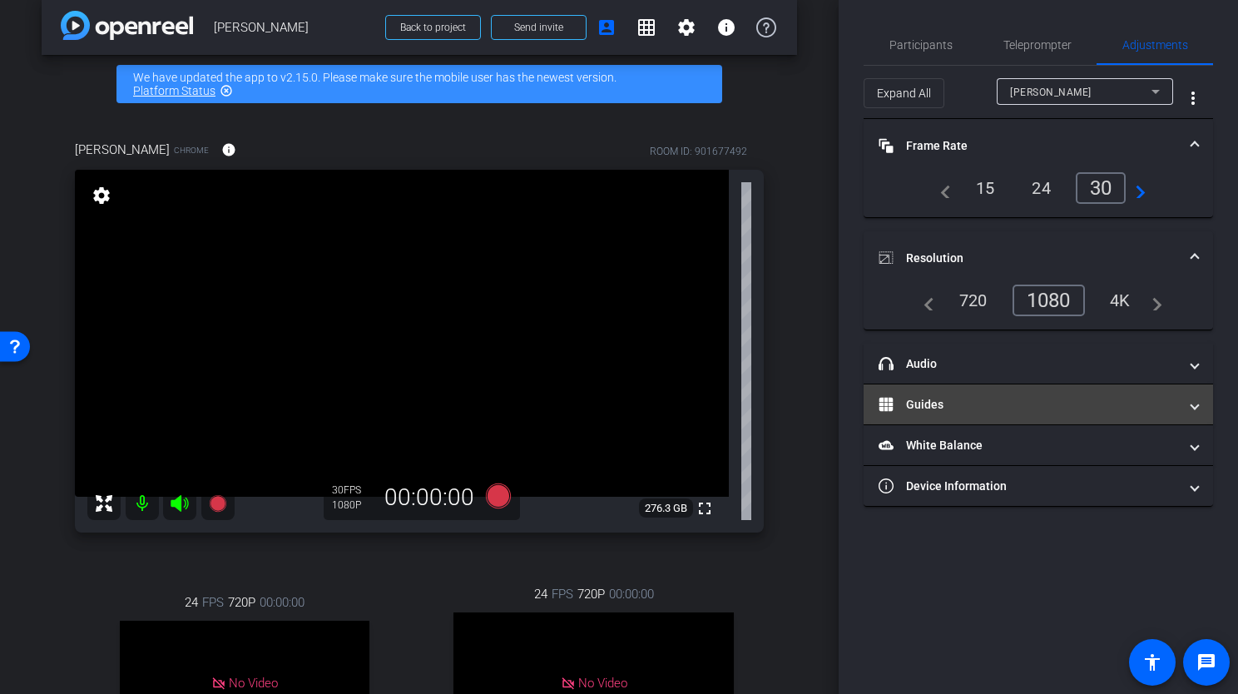
click at [1193, 404] on span at bounding box center [1194, 404] width 7 height 17
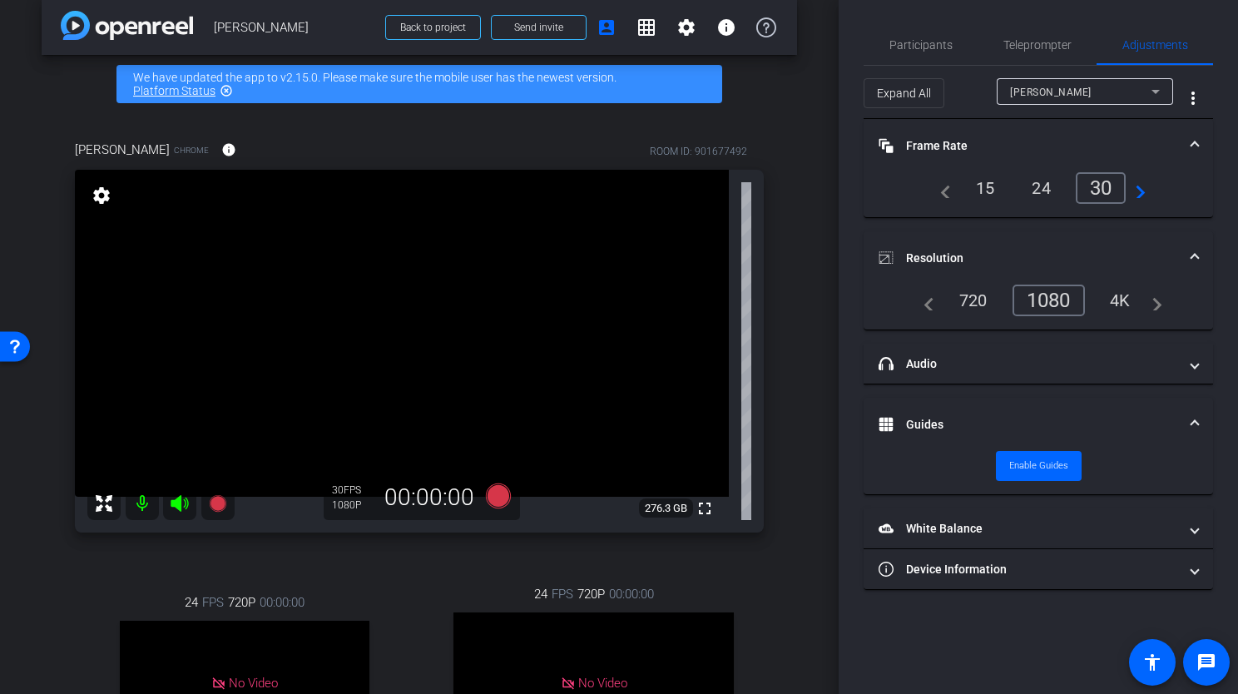
click at [1189, 407] on mat-expansion-panel-header "Guides" at bounding box center [1037, 424] width 349 height 53
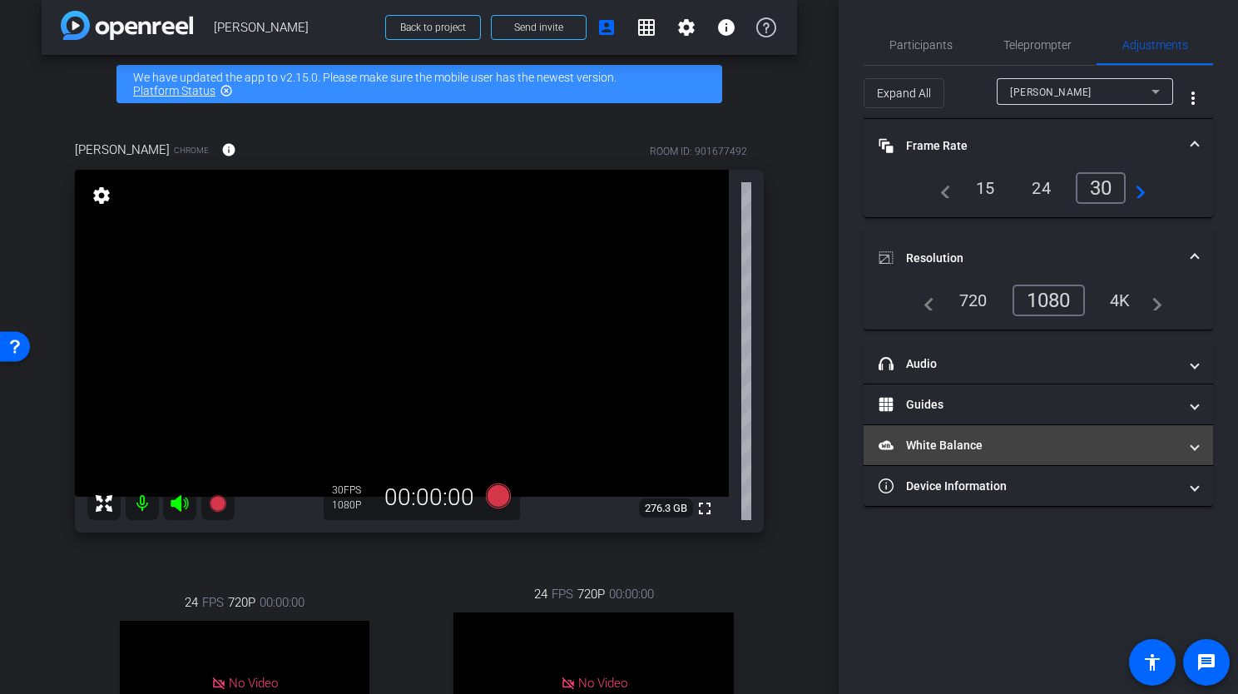
click at [1184, 447] on span "White Balance White Balance" at bounding box center [1034, 445] width 313 height 17
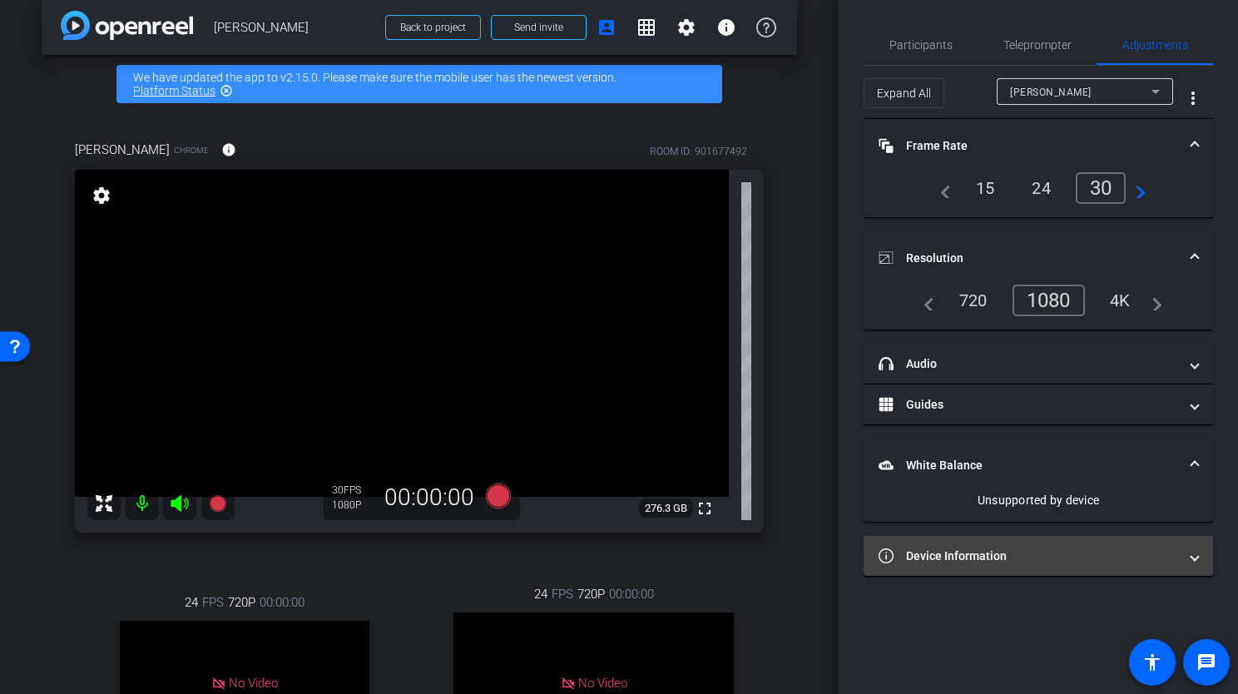
click at [1193, 564] on mat-expansion-panel-header "Device Information" at bounding box center [1037, 556] width 349 height 40
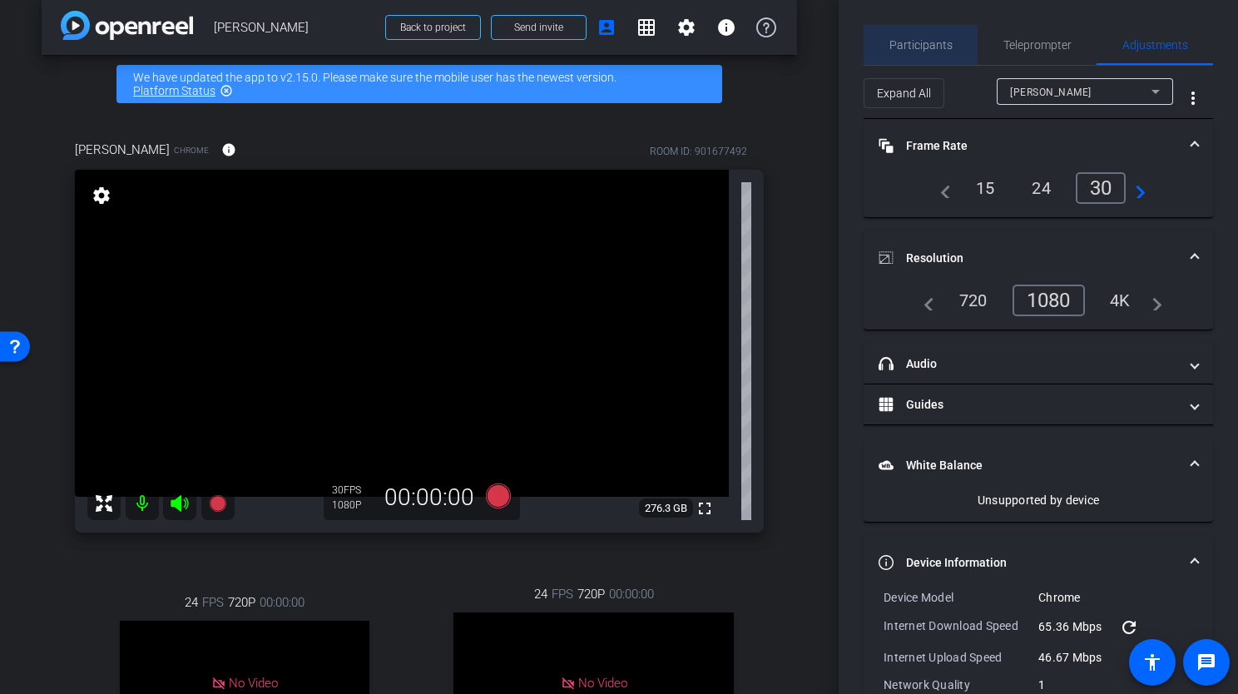
click at [922, 52] on span "Participants" at bounding box center [920, 45] width 63 height 40
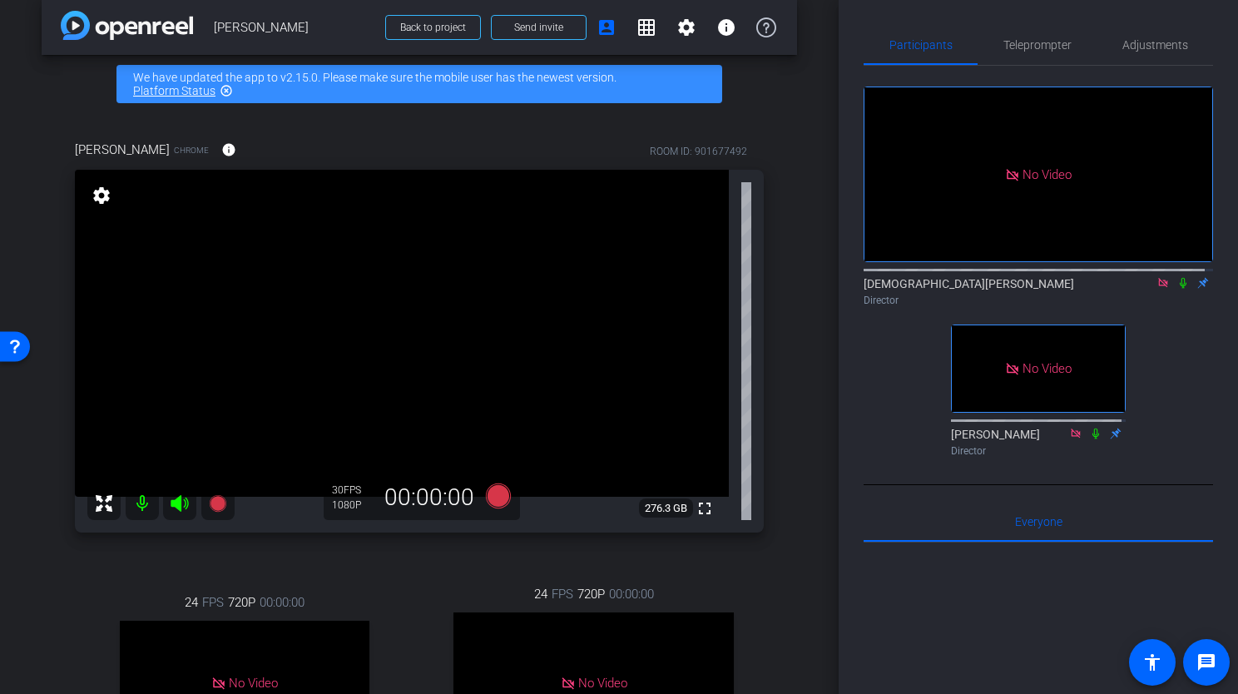
click at [1179, 278] on icon at bounding box center [1182, 283] width 7 height 11
click at [1176, 277] on icon at bounding box center [1182, 283] width 13 height 12
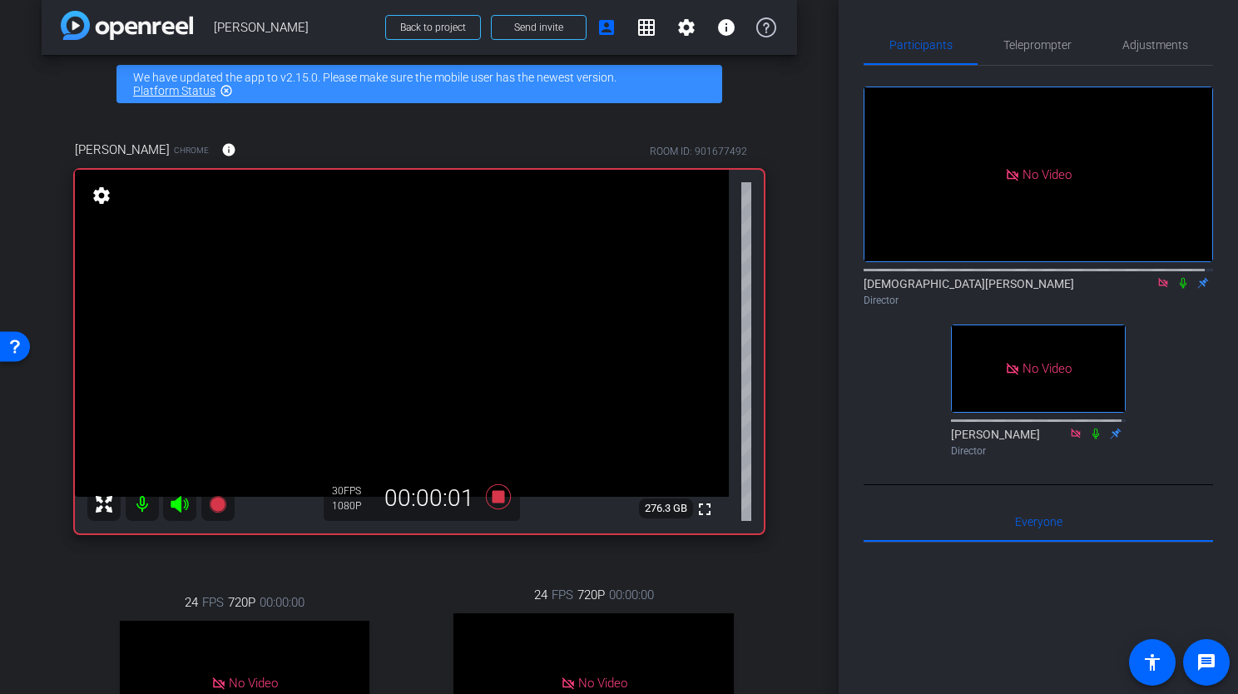
click at [1179, 278] on icon at bounding box center [1182, 283] width 7 height 11
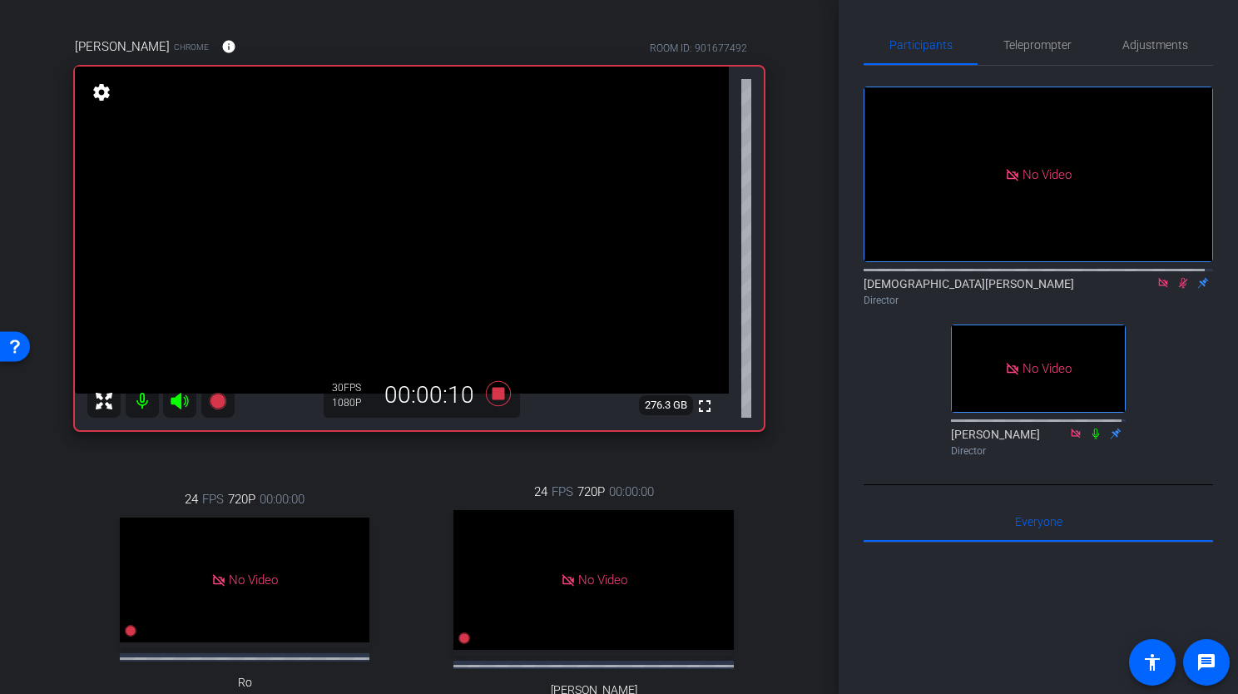
scroll to position [100, 0]
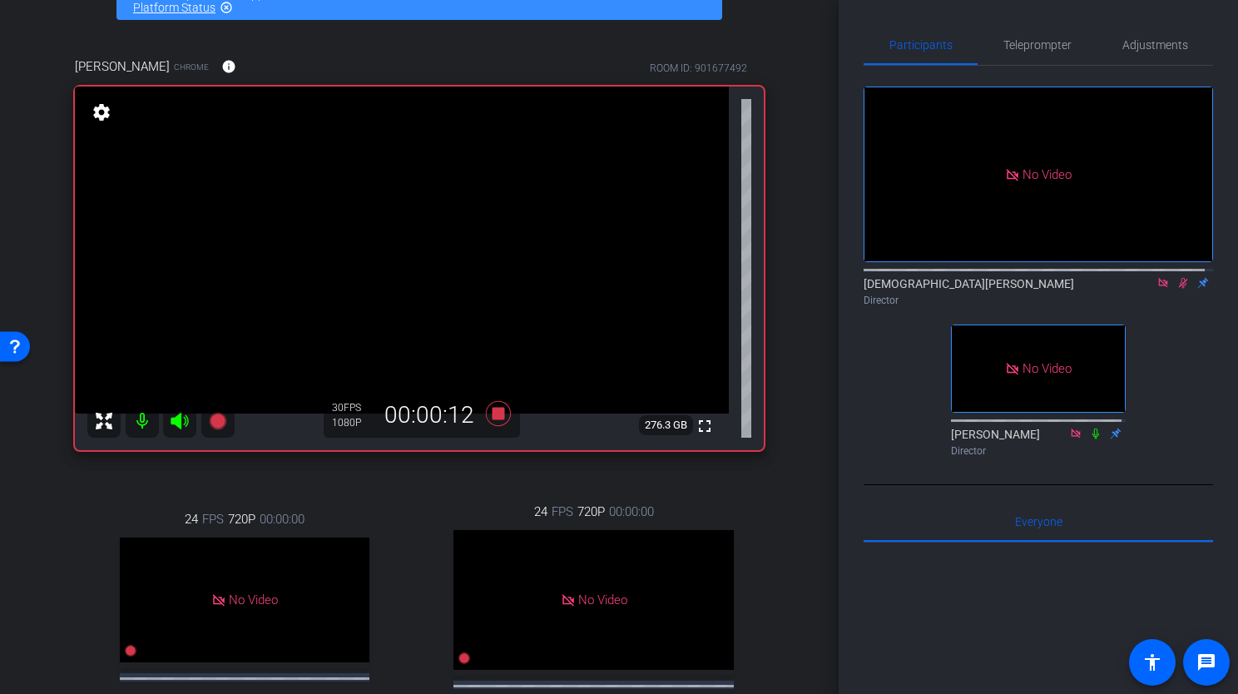
click at [1089, 428] on icon at bounding box center [1095, 434] width 13 height 12
click at [1214, 659] on mat-icon "message" at bounding box center [1206, 662] width 20 height 20
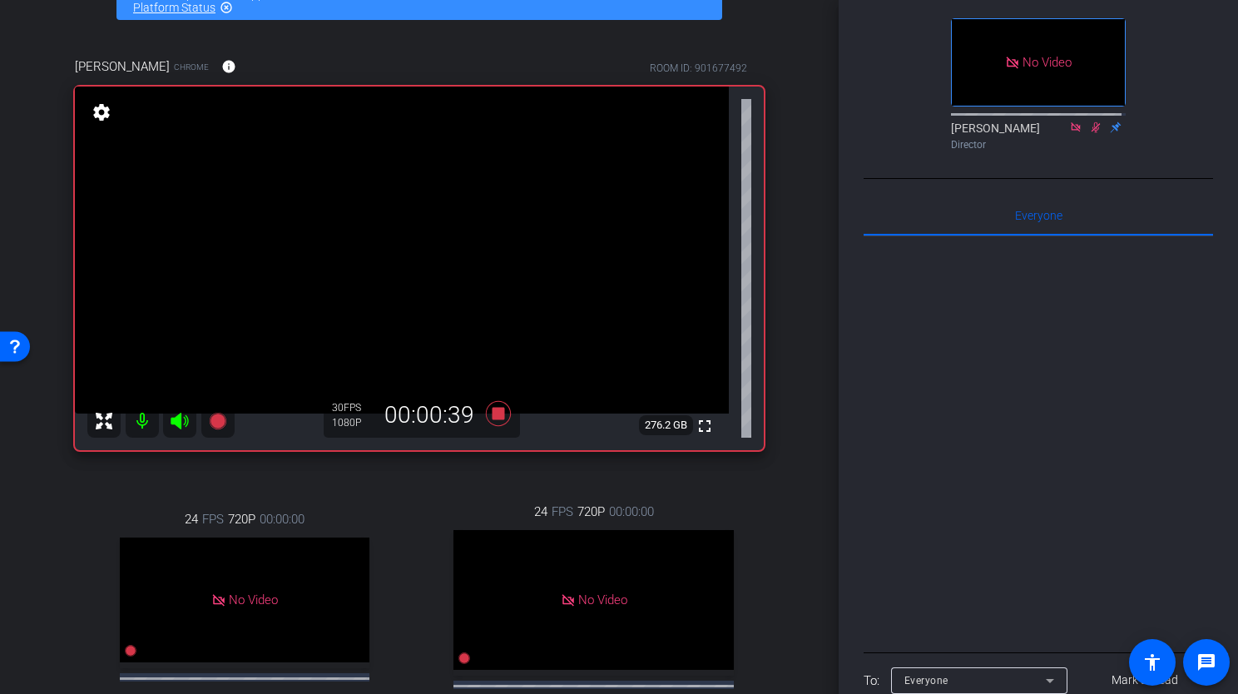
scroll to position [370, 0]
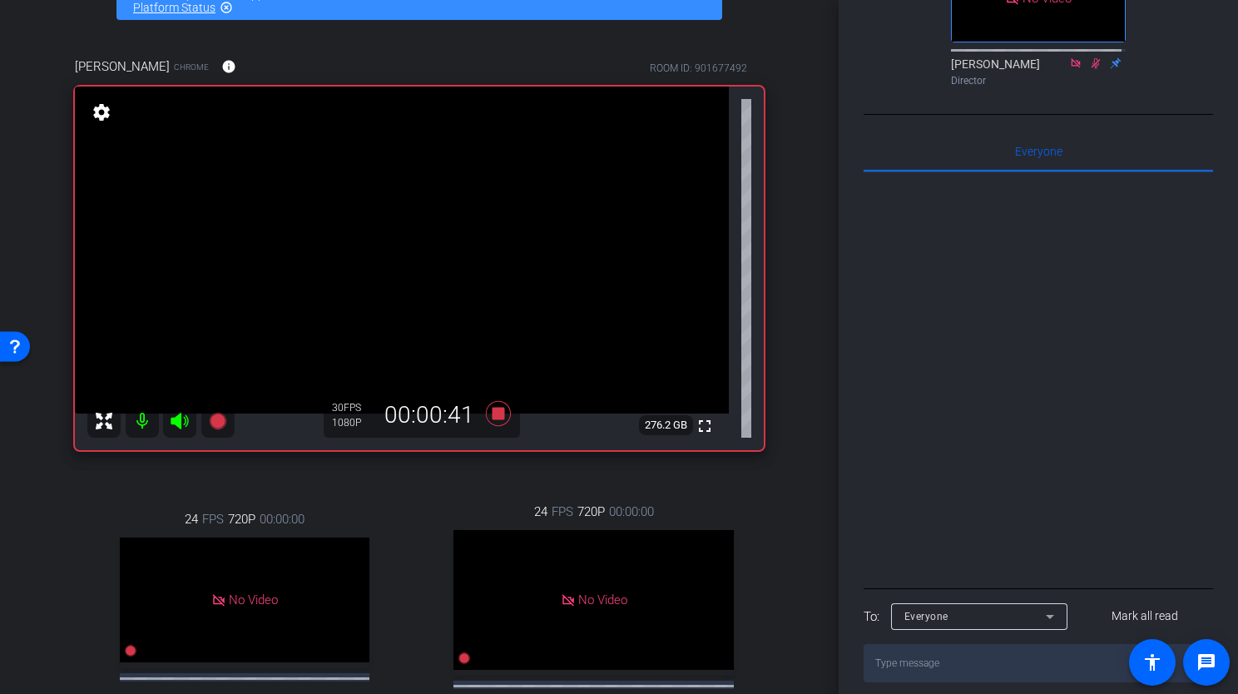
click at [970, 655] on textarea at bounding box center [1037, 663] width 349 height 38
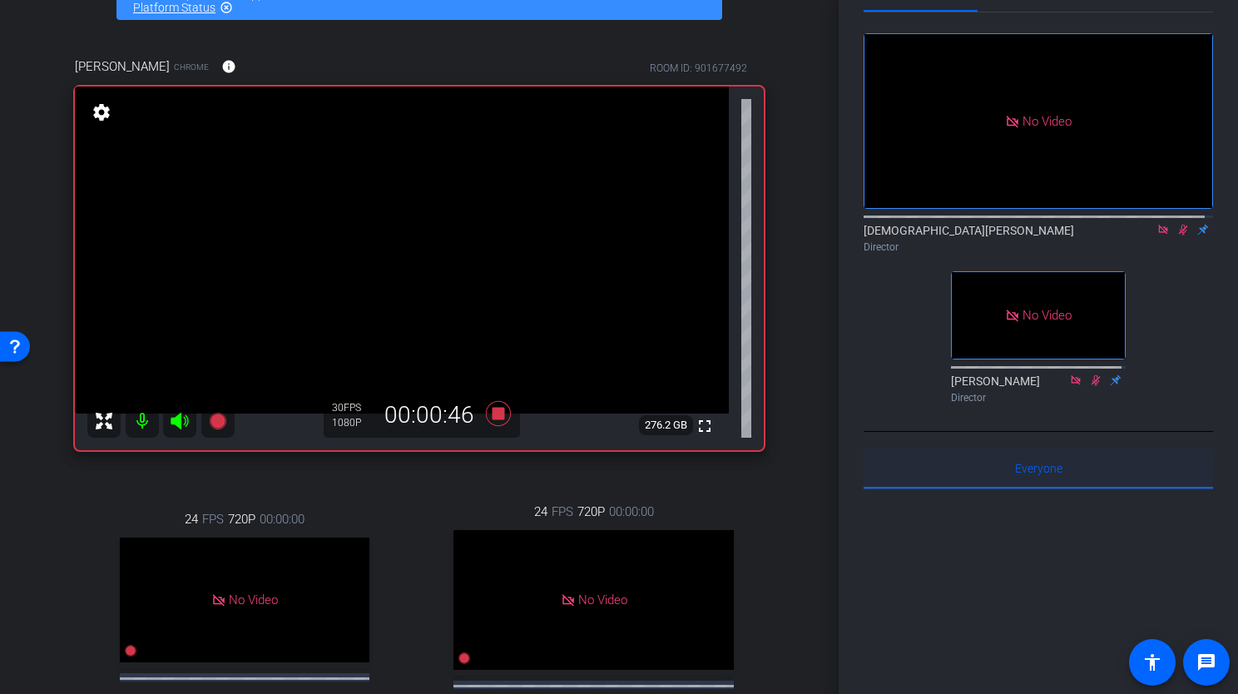
scroll to position [0, 0]
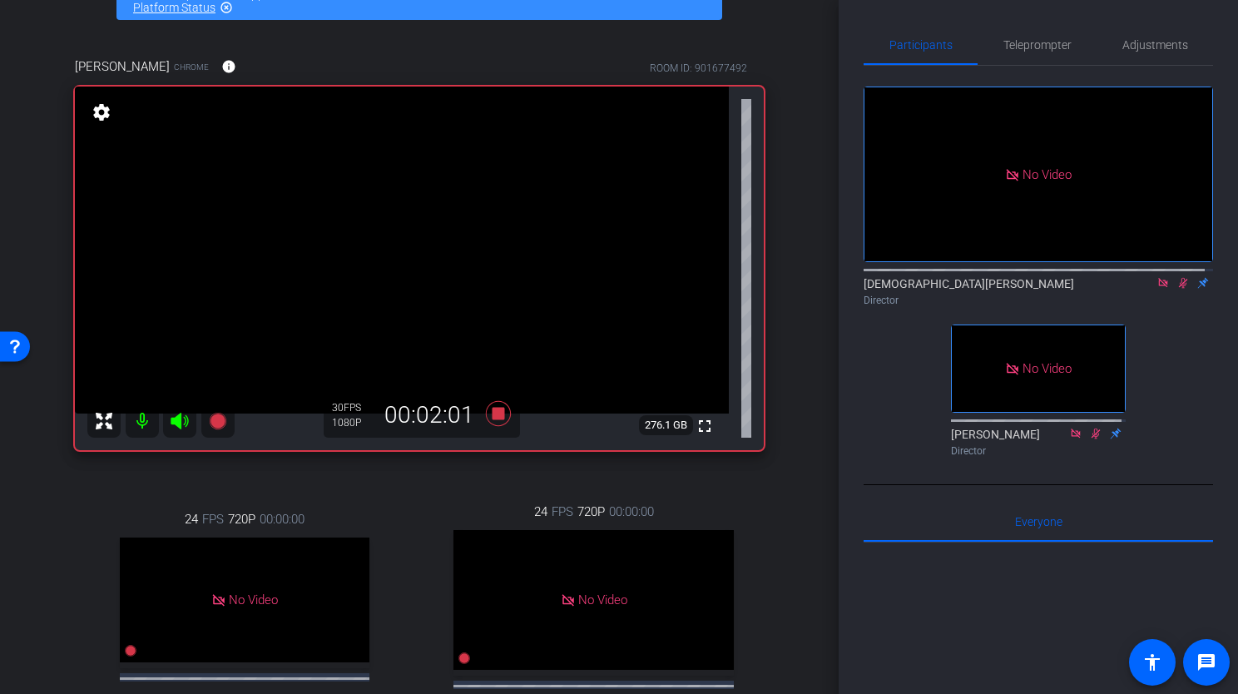
click at [1176, 277] on icon at bounding box center [1182, 283] width 13 height 12
drag, startPoint x: 1154, startPoint y: 412, endPoint x: 1145, endPoint y: 414, distance: 8.7
click at [1153, 412] on div "No Video [PERSON_NAME] Director No Video [PERSON_NAME] Director" at bounding box center [1037, 265] width 349 height 398
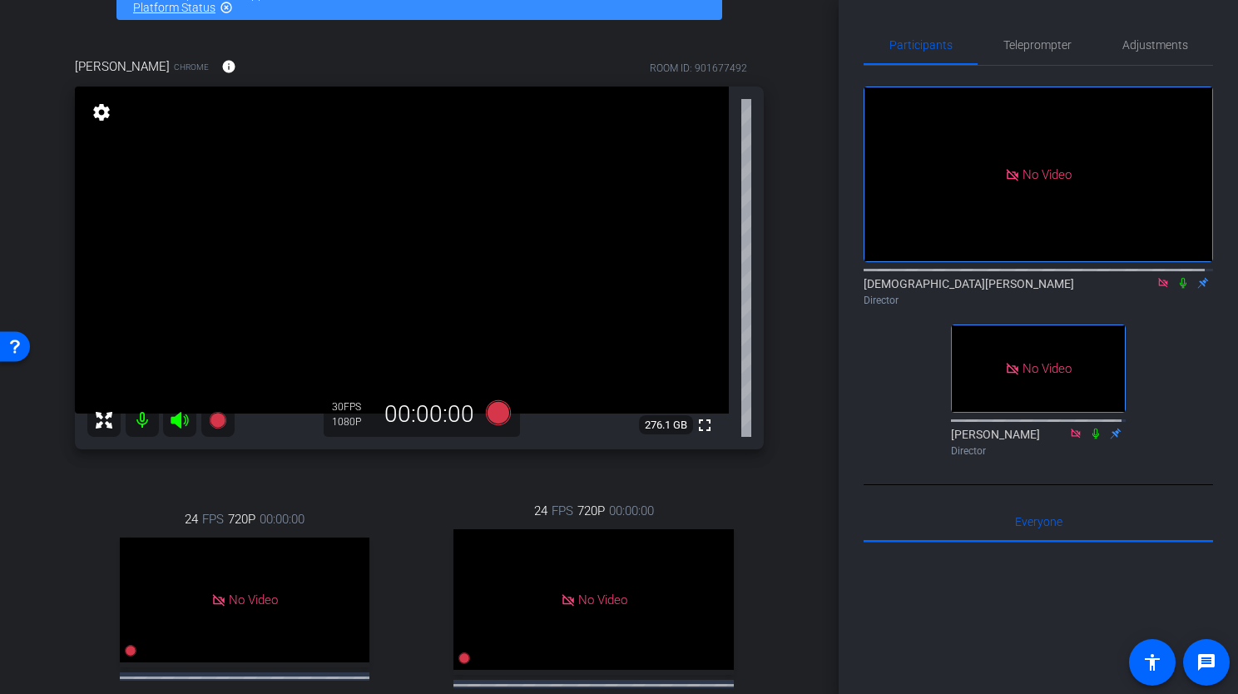
click at [1176, 277] on icon at bounding box center [1182, 283] width 13 height 12
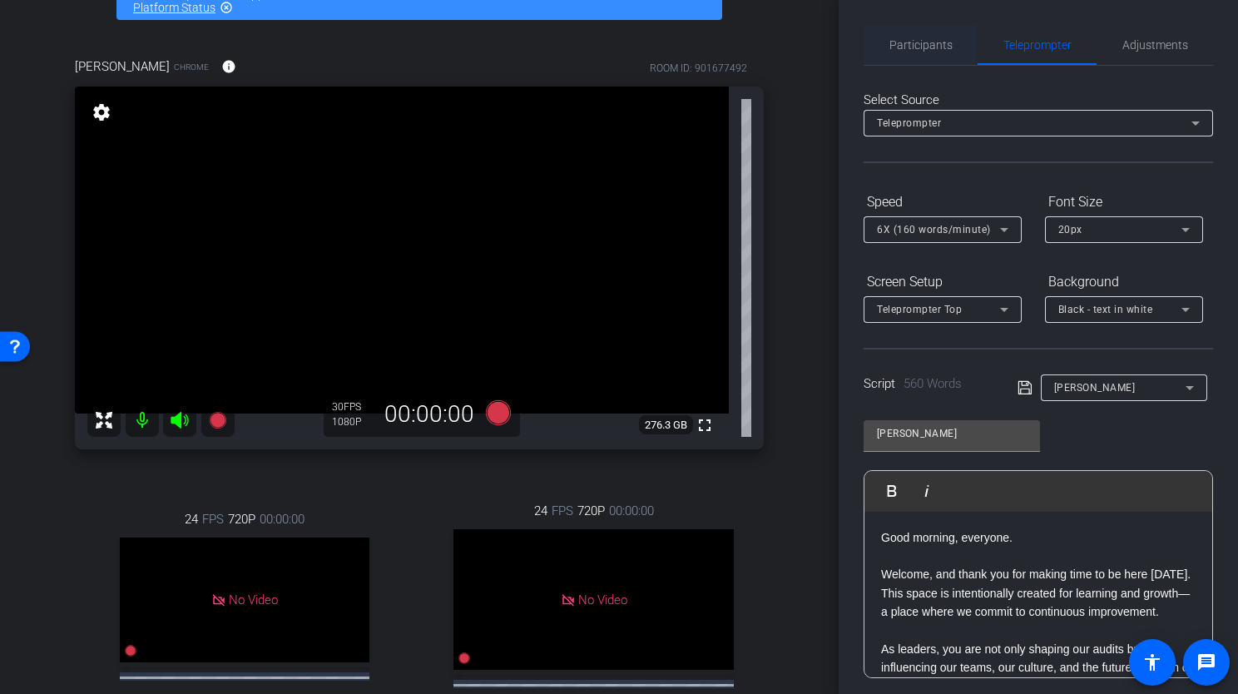
click at [934, 39] on span "Participants" at bounding box center [920, 45] width 63 height 12
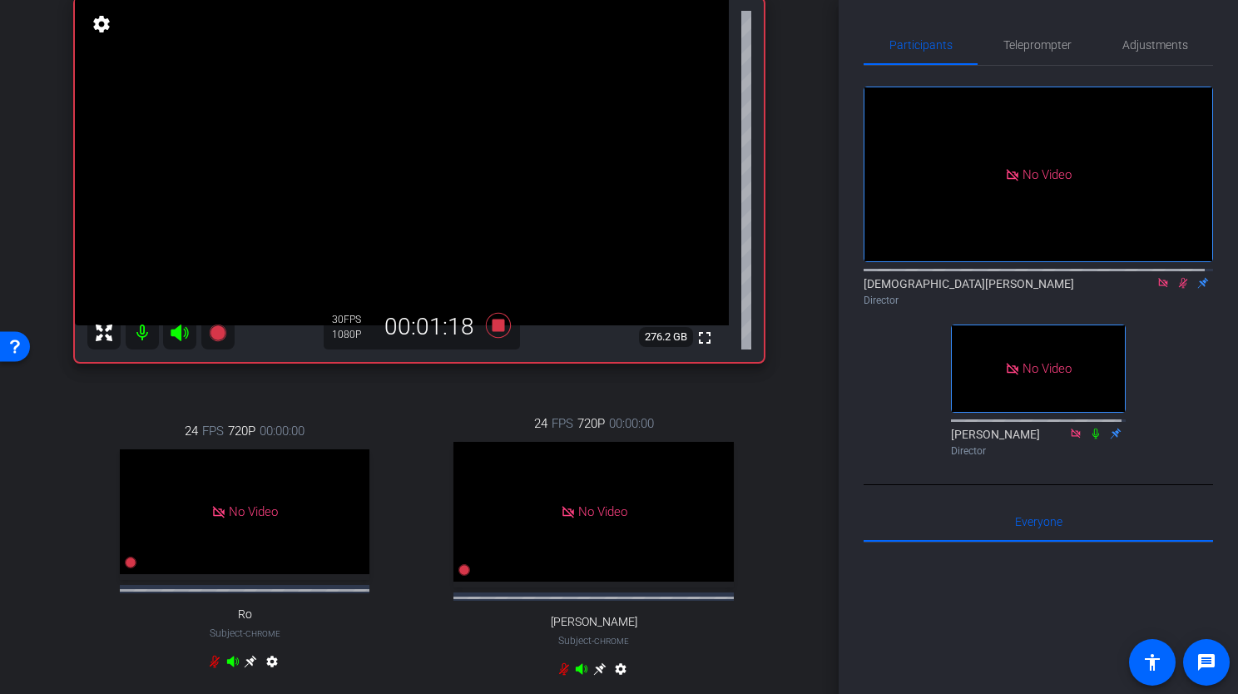
scroll to position [266, 0]
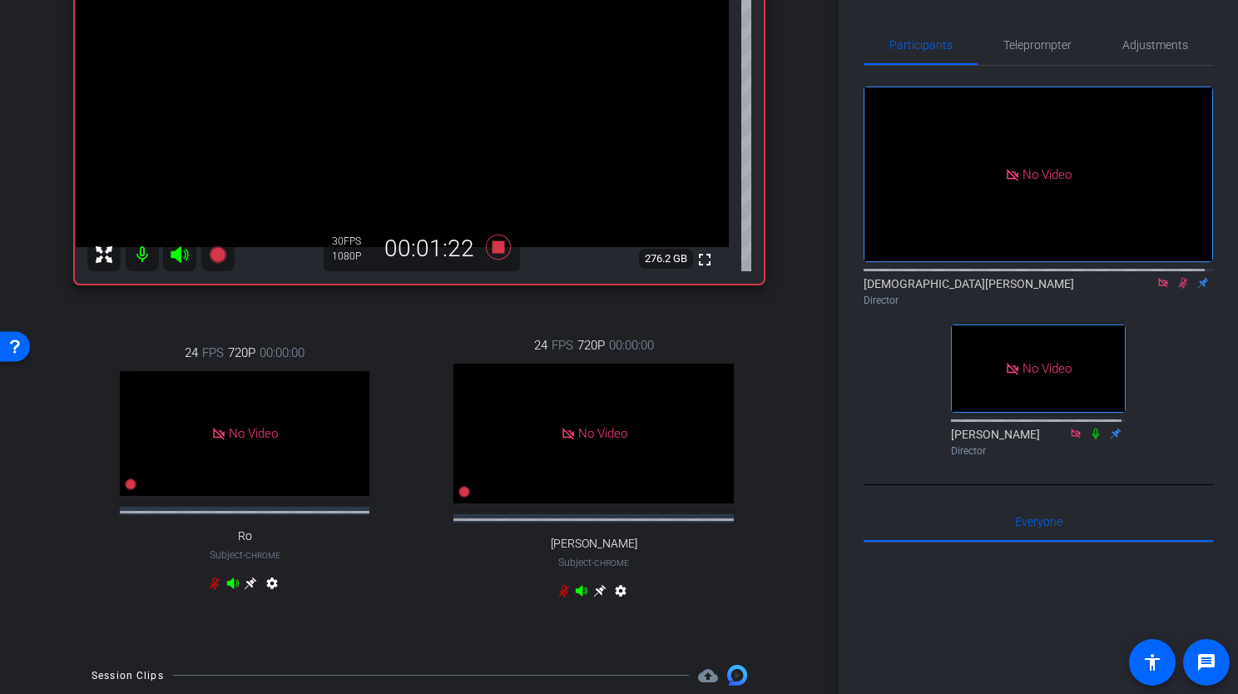
click at [1092, 428] on icon at bounding box center [1095, 433] width 7 height 11
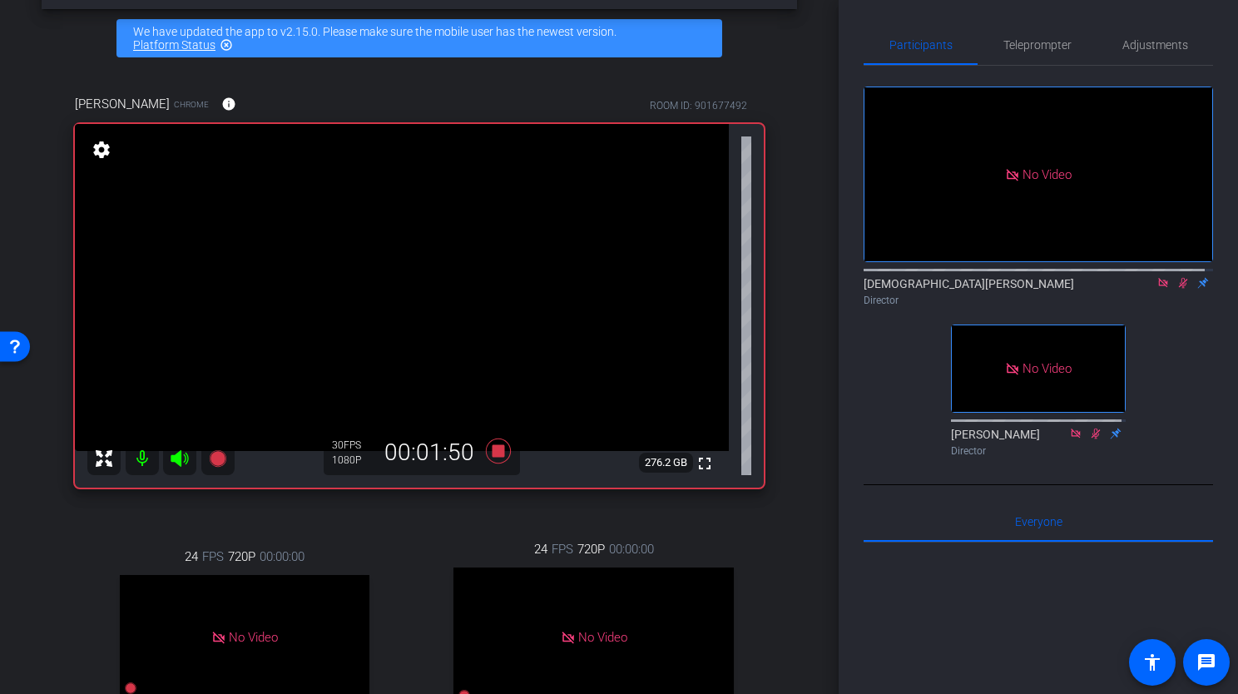
scroll to position [53, 0]
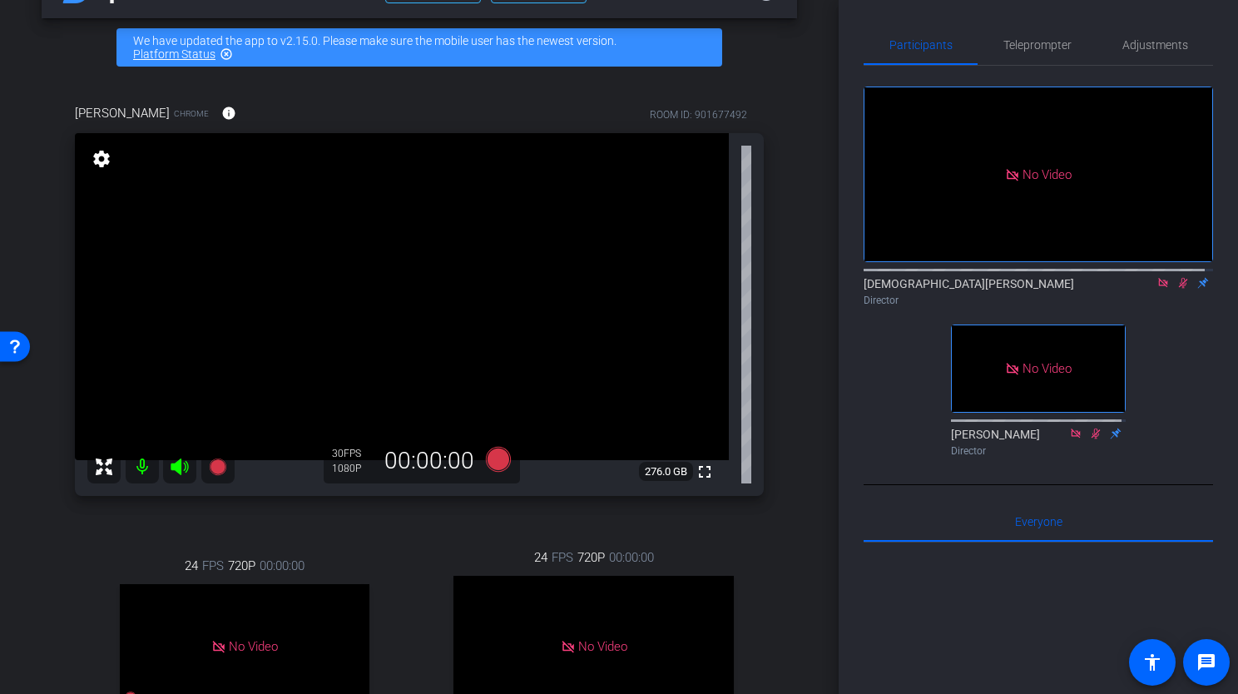
click at [1179, 278] on icon at bounding box center [1183, 283] width 9 height 11
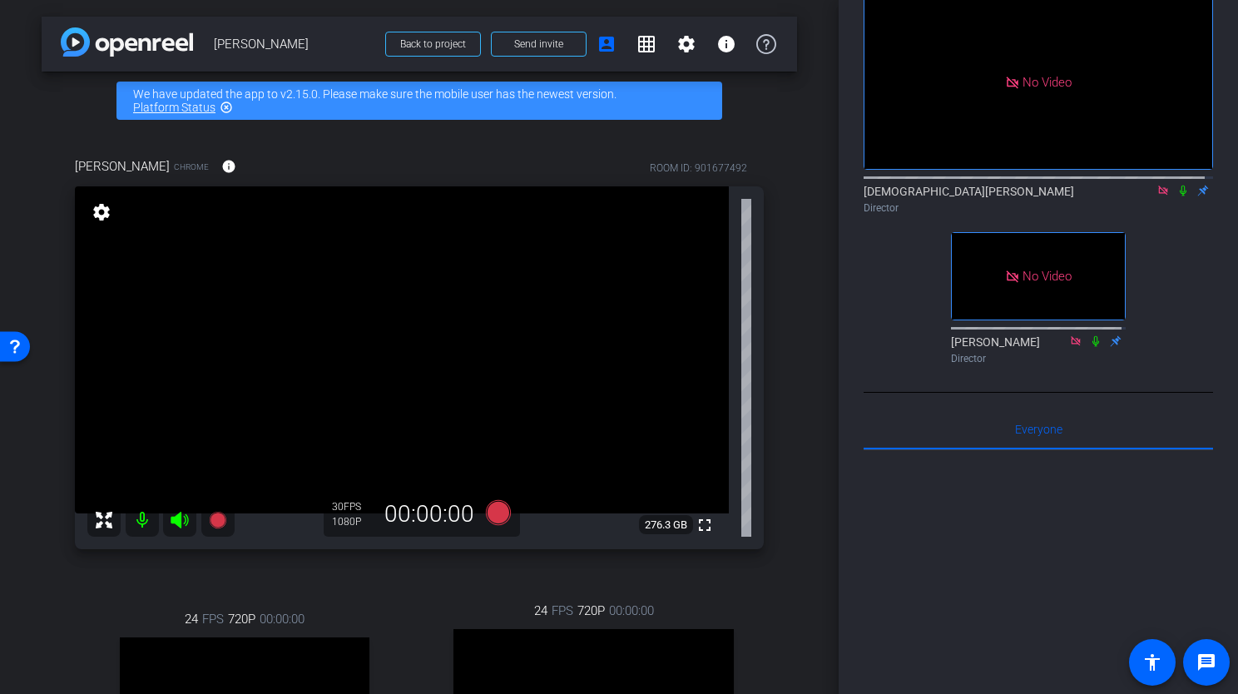
scroll to position [83, 0]
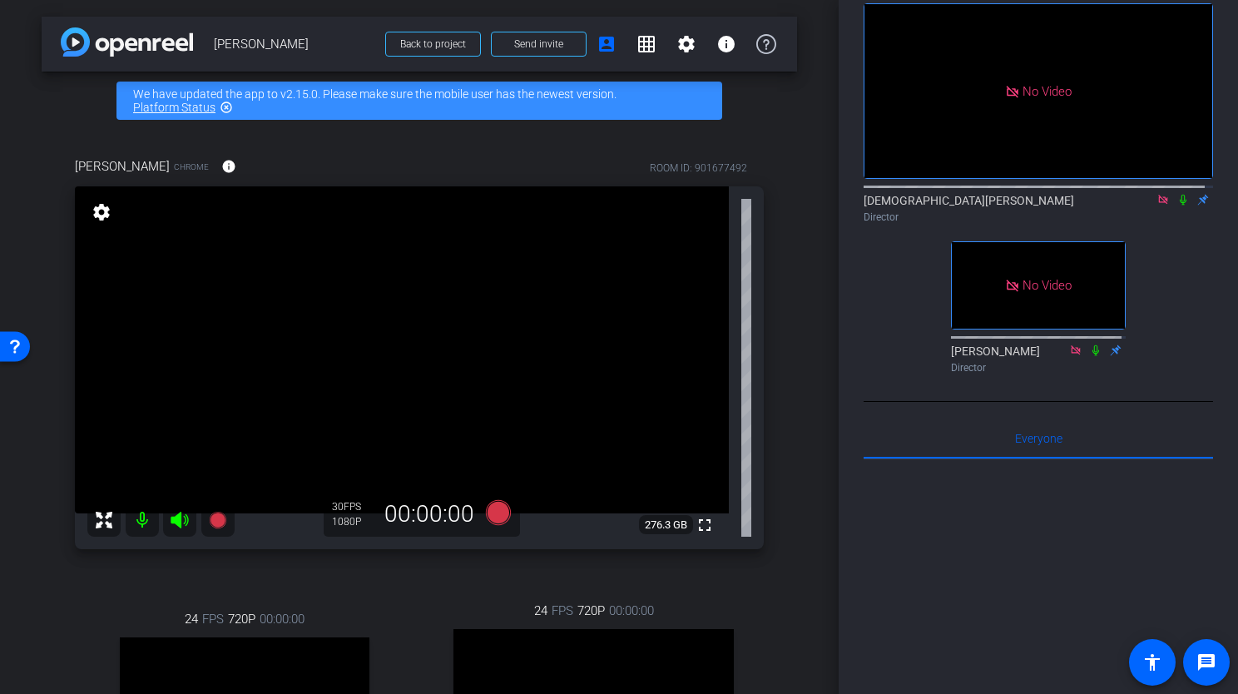
click at [1173, 192] on mat-icon at bounding box center [1183, 199] width 20 height 15
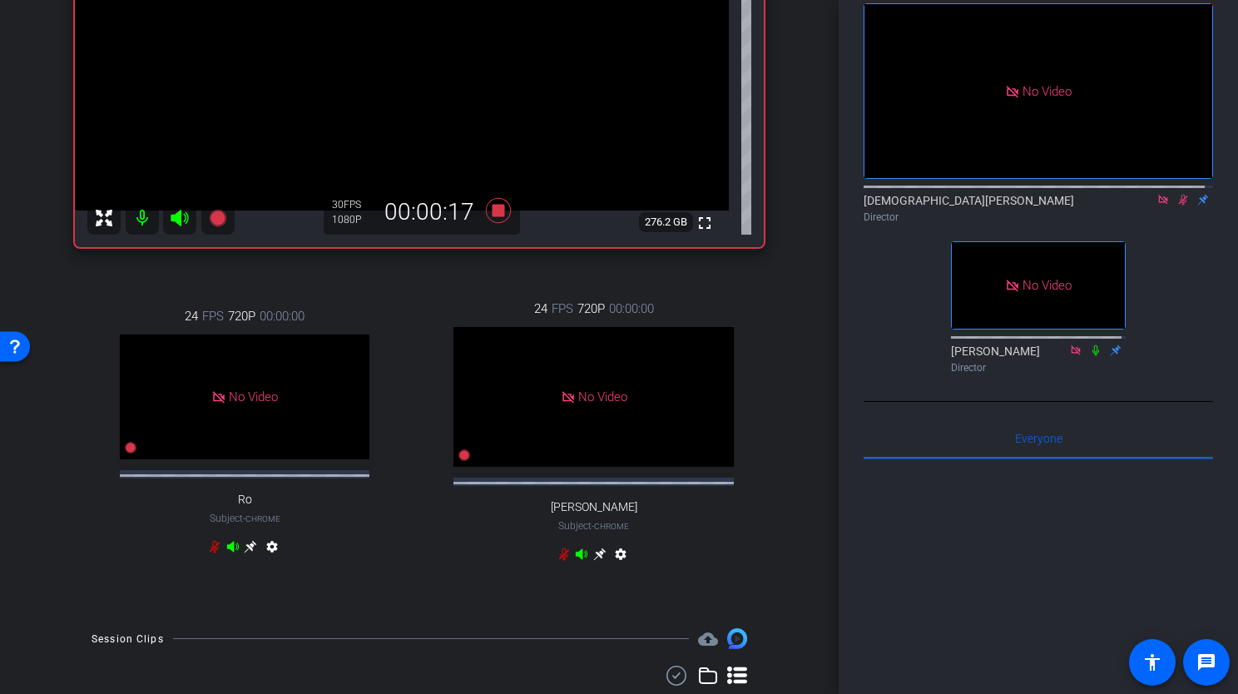
scroll to position [294, 0]
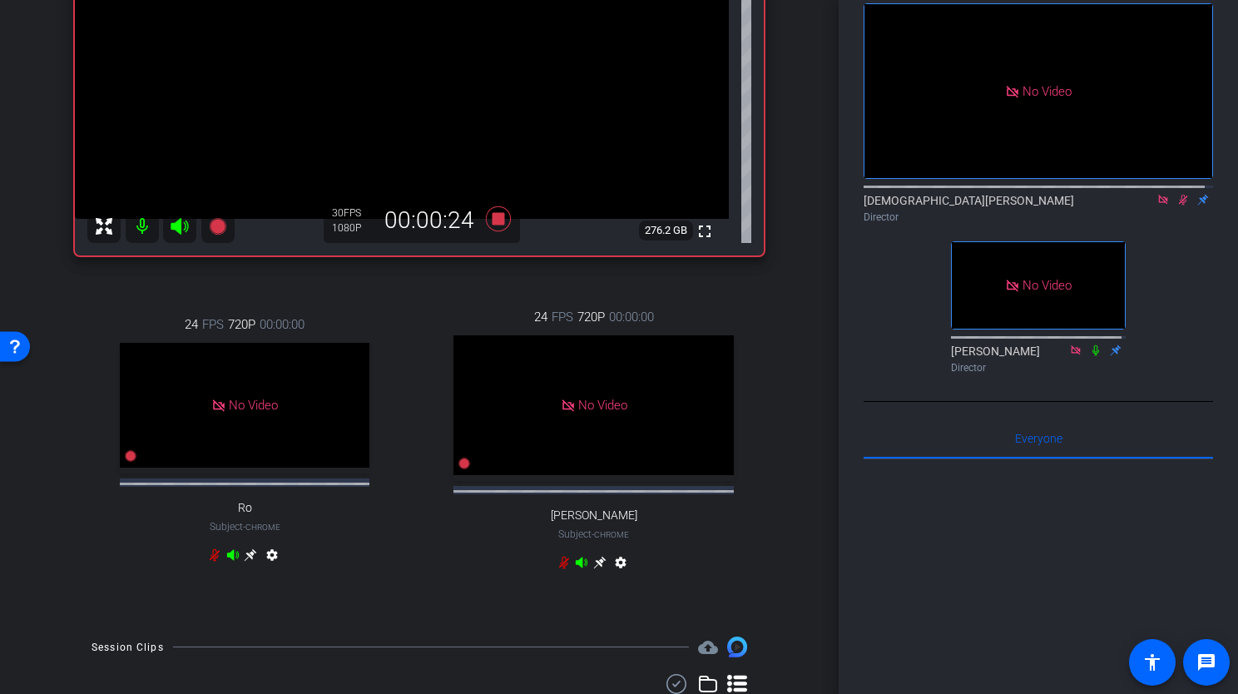
click at [1092, 344] on icon at bounding box center [1095, 349] width 7 height 11
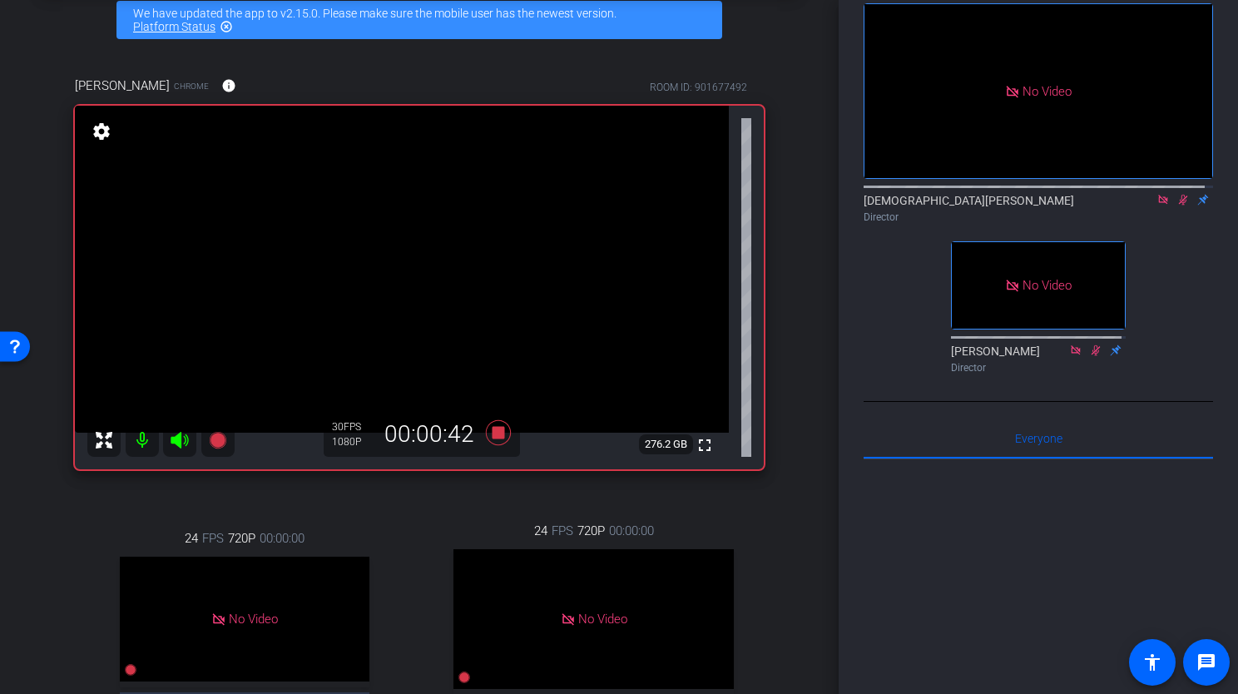
scroll to position [45, 0]
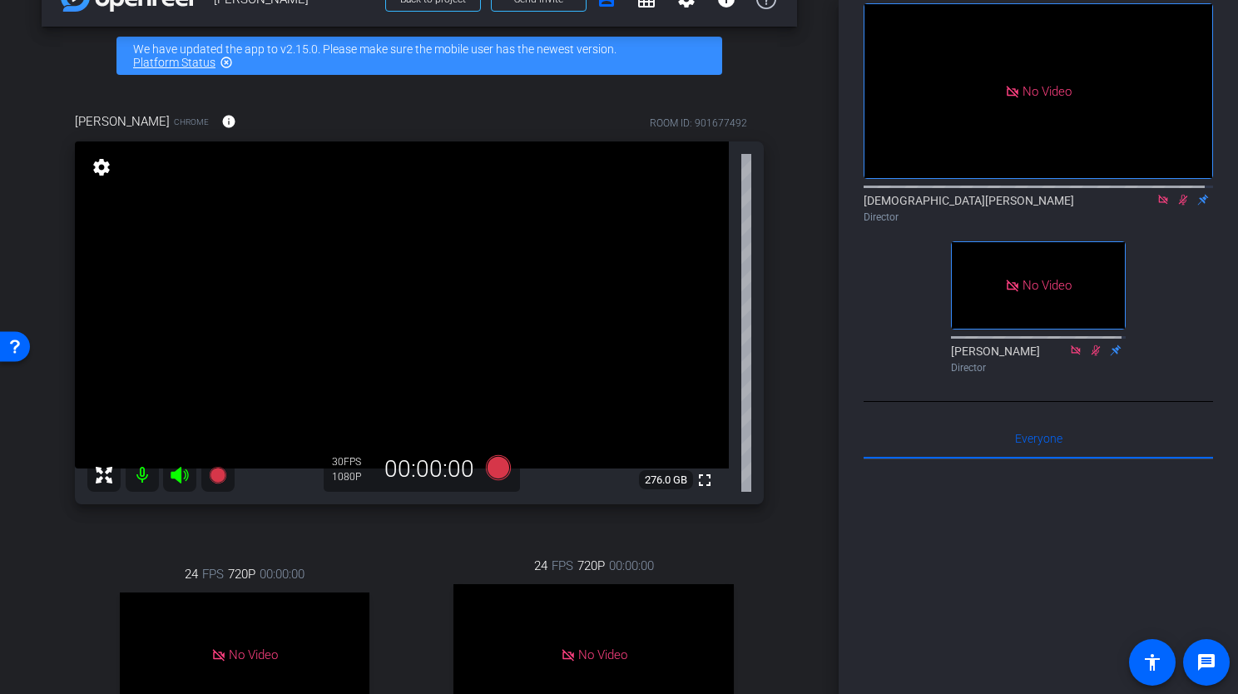
click at [1176, 194] on icon at bounding box center [1182, 200] width 13 height 12
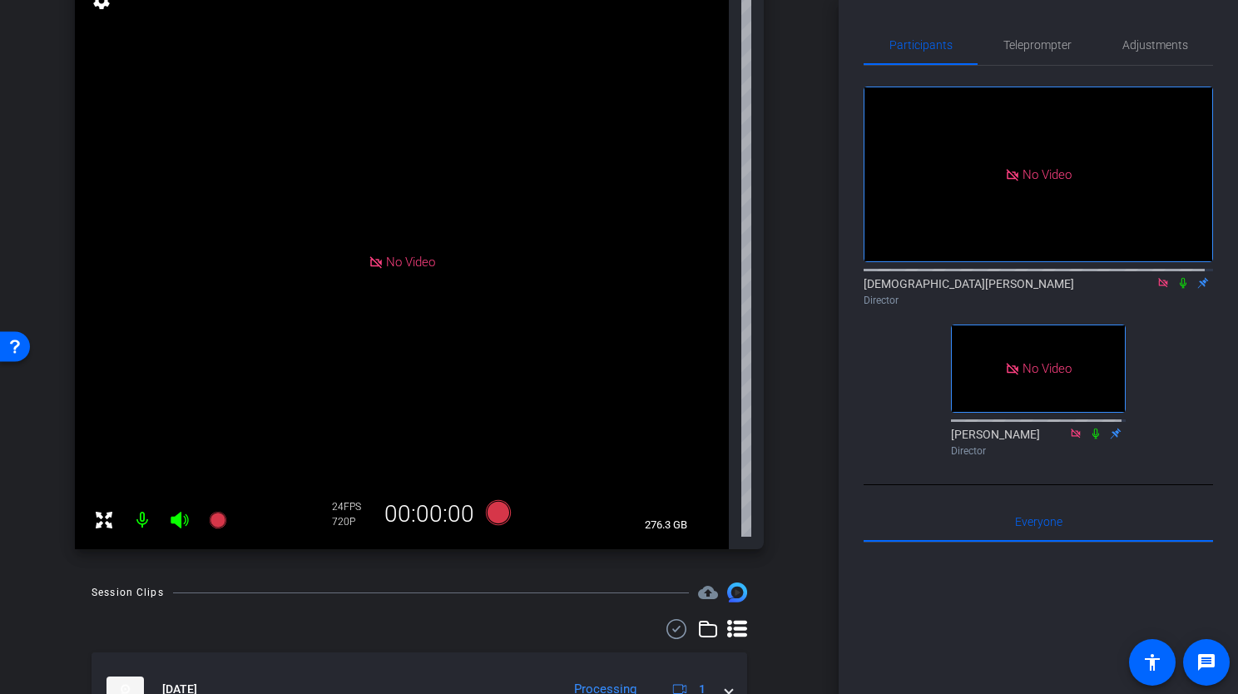
scroll to position [0, 0]
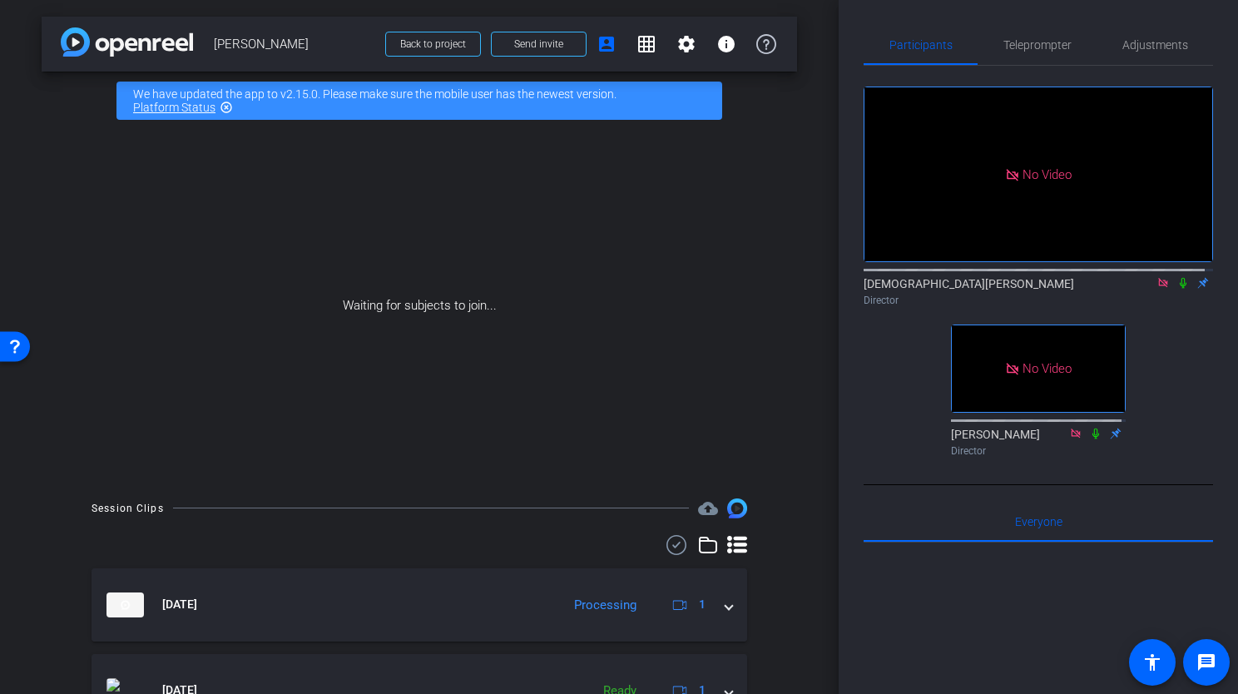
click at [1179, 278] on icon at bounding box center [1182, 283] width 7 height 11
